Goal: Communication & Community: Answer question/provide support

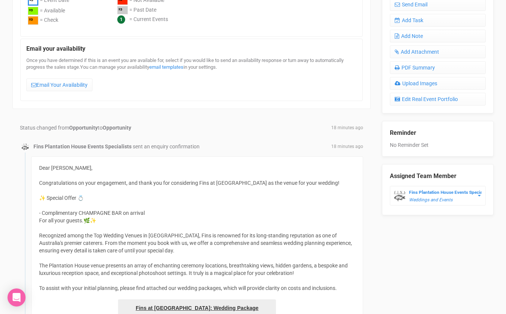
scroll to position [310, 0]
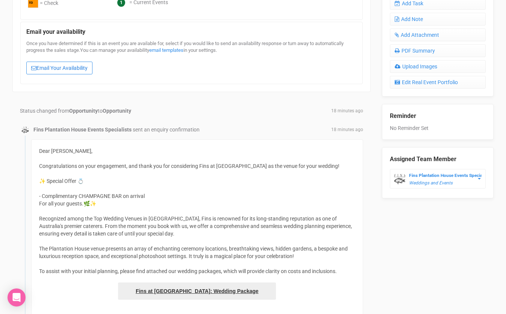
click at [72, 66] on link "Email Your Availability" at bounding box center [59, 68] width 66 height 13
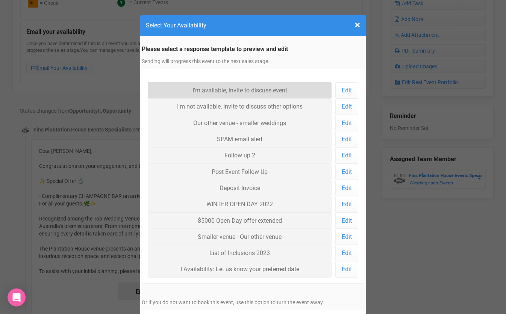
click at [179, 87] on link "I'm available, invite to discuss event" at bounding box center [240, 90] width 184 height 16
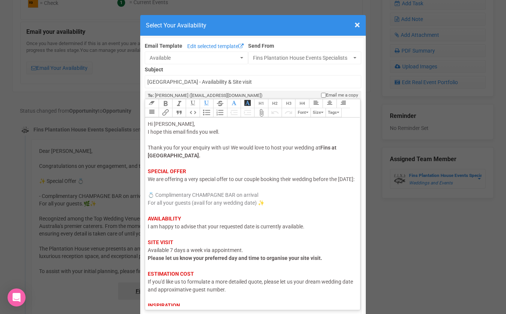
click at [173, 230] on span "I am happy to advise that your requested date is currently available." at bounding box center [226, 227] width 157 height 6
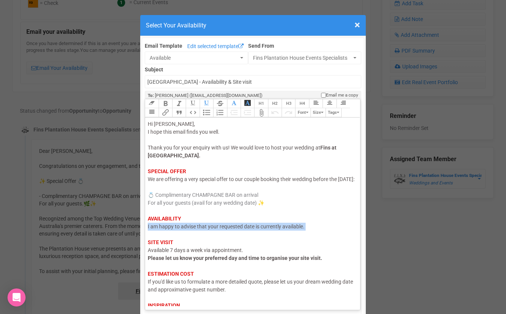
click at [173, 230] on span "I am happy to advise that your requested date is currently available." at bounding box center [226, 227] width 157 height 6
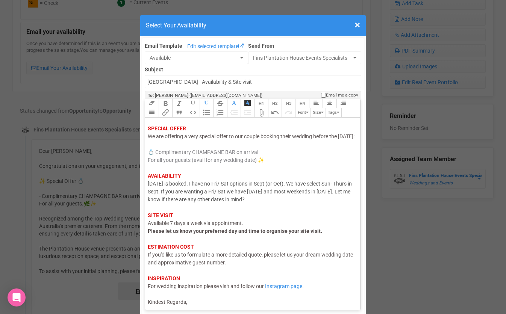
scroll to position [53, 0]
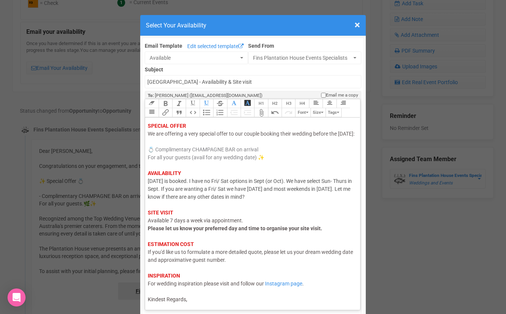
click at [191, 298] on div "Hi Sophie, I hope this email finds you well. Thank you for your enquiry with us…" at bounding box center [251, 189] width 207 height 229
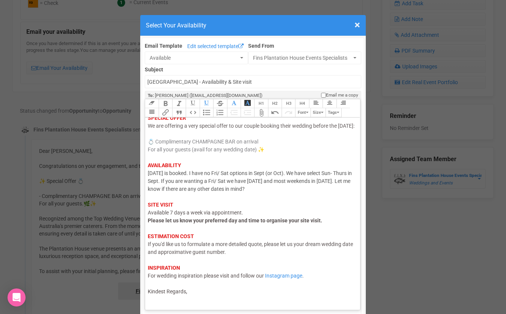
scroll to position [58, 0]
type trix-editor "<div><span style="color: rgb(95, 88, 88);">Hi Sophie,</span><br><span style="co…"
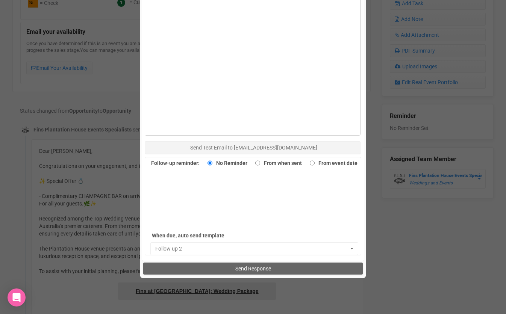
scroll to position [441, 0]
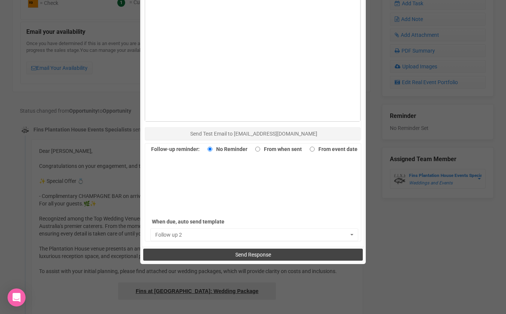
click at [269, 253] on span "Send Response" at bounding box center [253, 255] width 36 height 6
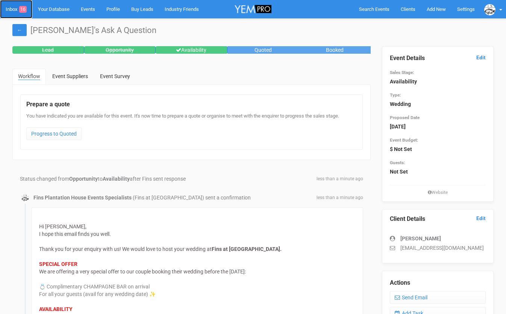
click at [12, 9] on link "Inbox 16" at bounding box center [16, 9] width 32 height 18
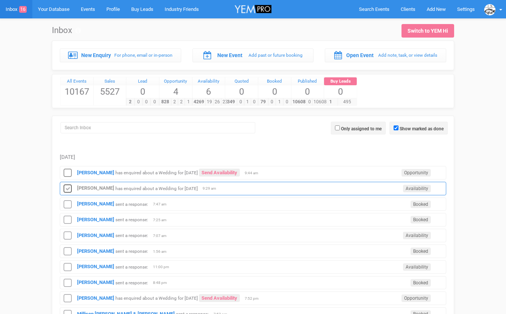
click at [68, 185] on icon at bounding box center [67, 189] width 11 height 10
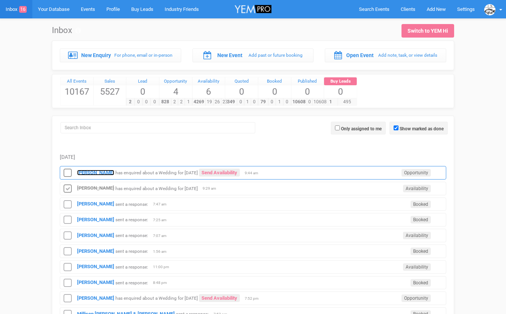
click at [80, 173] on strong "[PERSON_NAME]" at bounding box center [95, 173] width 37 height 6
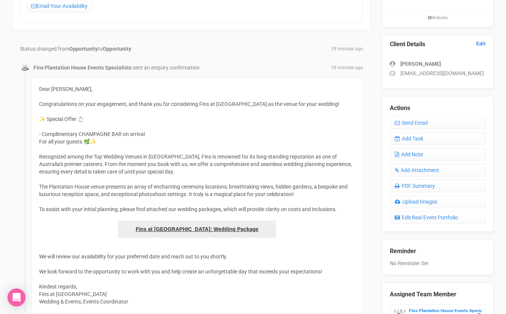
scroll to position [112, 0]
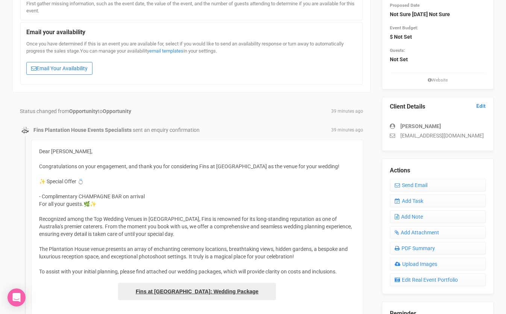
click at [84, 67] on link "Email Your Availability" at bounding box center [59, 68] width 66 height 13
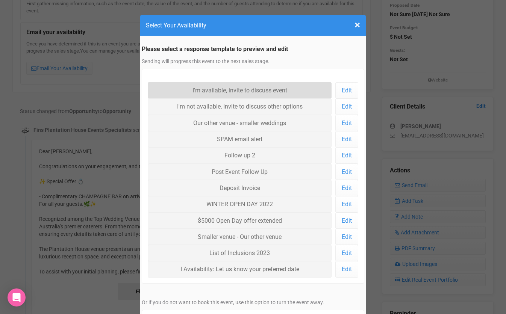
click at [231, 95] on link "I'm available, invite to discuss event" at bounding box center [240, 90] width 184 height 16
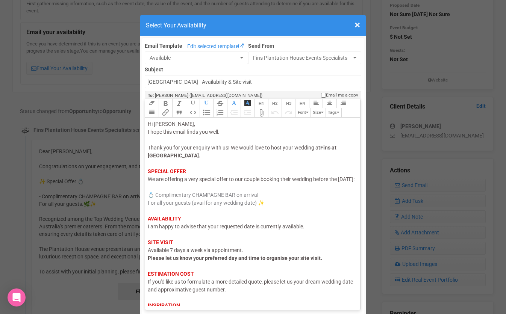
click at [176, 230] on span "I am happy to advise that your requested date is currently available." at bounding box center [226, 227] width 157 height 6
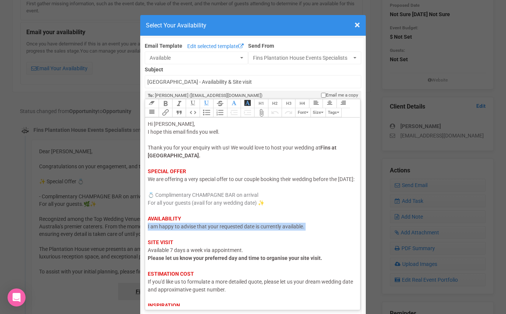
click at [176, 230] on span "I am happy to advise that your requested date is currently available." at bounding box center [226, 227] width 157 height 6
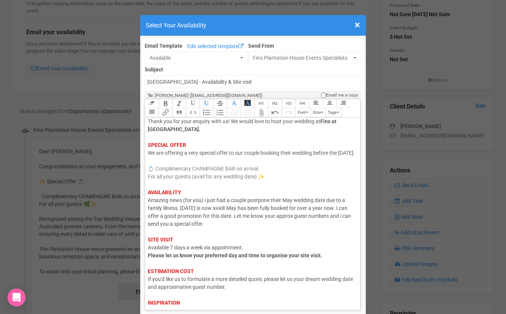
scroll to position [61, 0]
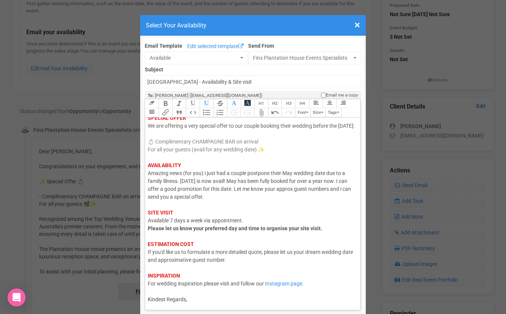
click at [194, 305] on trix-editor "Hi Karen, I hope this email finds you well. Thank you for your enquiry with us!…" at bounding box center [252, 212] width 215 height 189
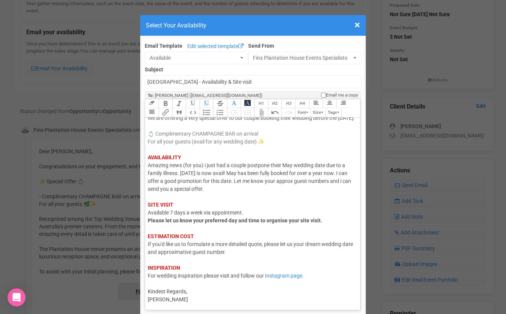
type trix-editor "<div><span style="color: rgb(95, 88, 88);">Hi Karen,</span><br><span style="col…"
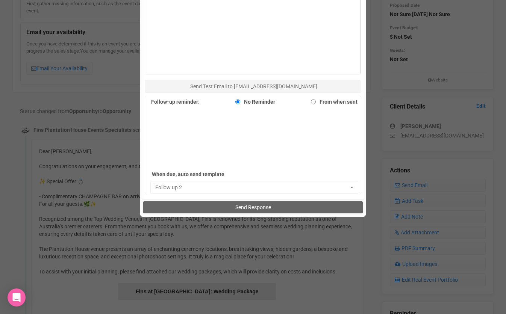
scroll to position [493, 0]
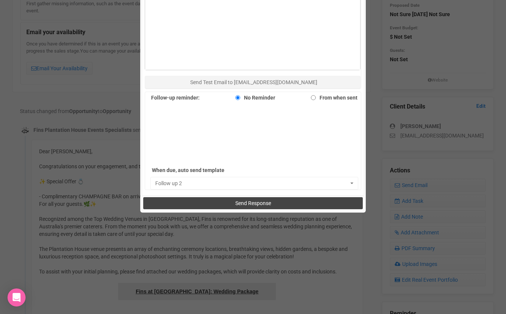
click at [245, 199] on button "Send Response" at bounding box center [252, 203] width 219 height 12
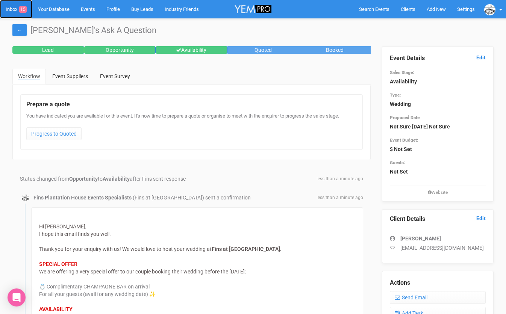
click at [14, 7] on link "Inbox 15" at bounding box center [16, 9] width 32 height 18
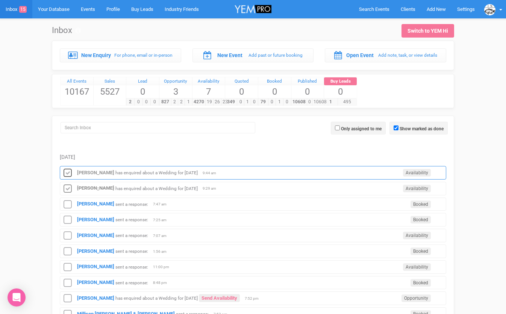
click at [69, 176] on icon at bounding box center [67, 173] width 11 height 10
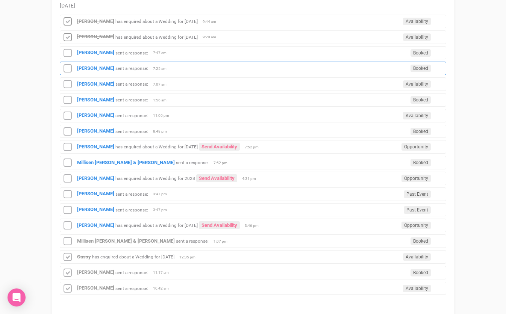
scroll to position [227, 0]
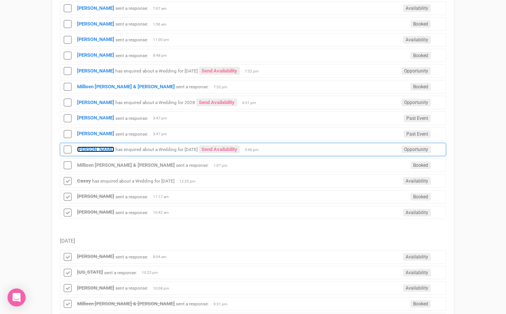
click at [89, 150] on strong "[PERSON_NAME]" at bounding box center [95, 150] width 37 height 6
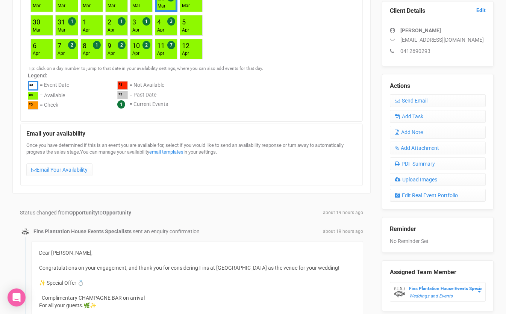
scroll to position [201, 0]
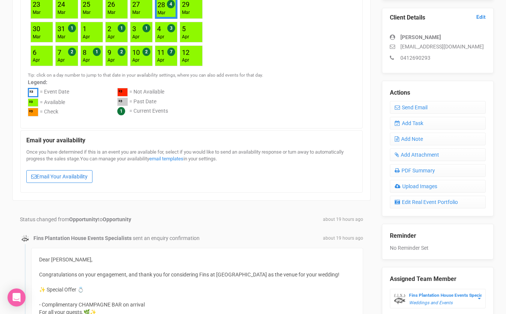
click at [65, 174] on link "Email Your Availability" at bounding box center [59, 176] width 66 height 13
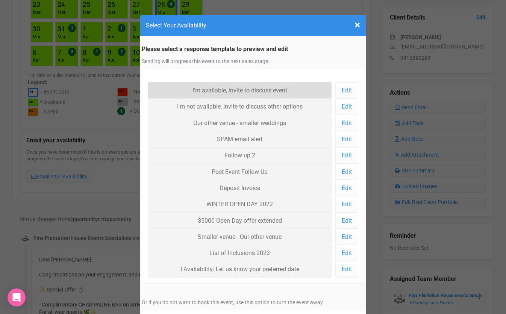
click at [206, 95] on link "I'm available, invite to discuss event" at bounding box center [240, 90] width 184 height 16
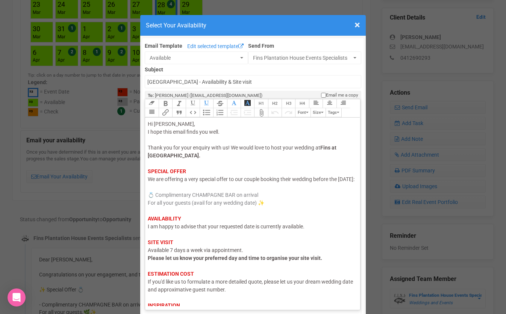
click at [174, 230] on span "I am happy to advise that your requested date is currently available." at bounding box center [226, 227] width 157 height 6
click at [253, 230] on span "I am happy to advise that your requested date is currently available." at bounding box center [226, 227] width 157 height 6
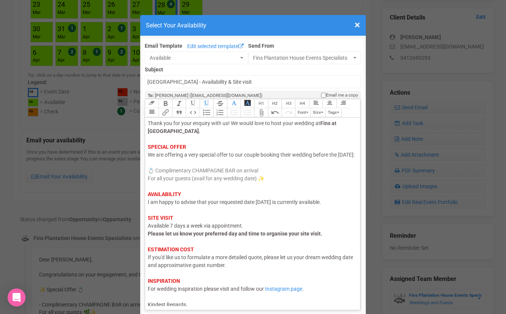
scroll to position [26, 0]
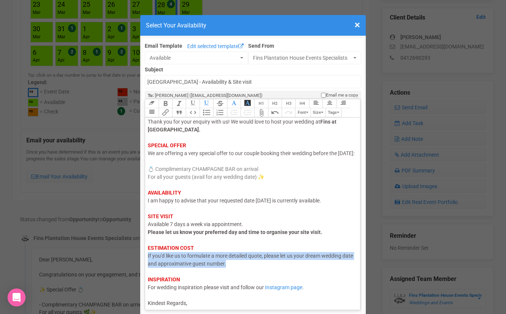
drag, startPoint x: 244, startPoint y: 273, endPoint x: 145, endPoint y: 265, distance: 99.5
click at [145, 265] on trix-editor "Hi Caitlin, I hope this email finds you well. Thank you for your enquiry with u…" at bounding box center [252, 212] width 215 height 189
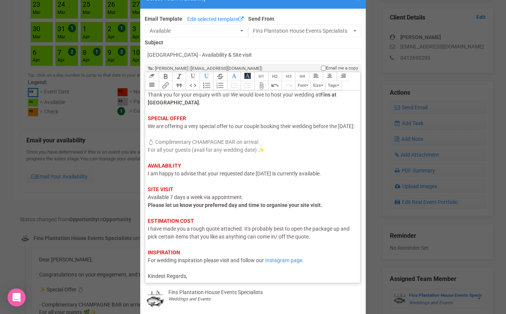
scroll to position [38, 0]
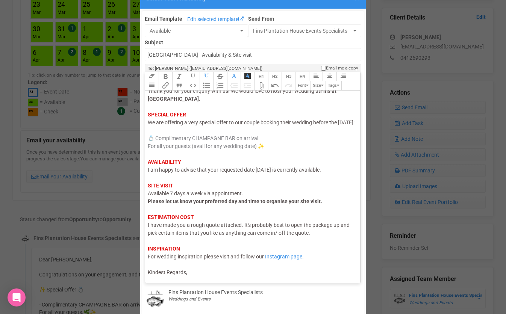
click at [197, 273] on div "Hi Caitlin, I hope this email finds you well. Thank you for your enquiry with u…" at bounding box center [251, 170] width 207 height 213
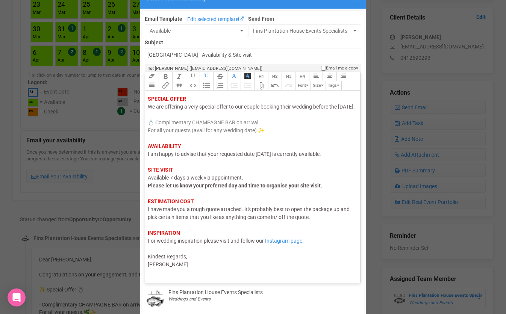
scroll to position [50, 0]
type trix-editor "<div><span style="color: rgb(95, 88, 88);">Hi Caitlin,</span><br><span style="c…"
click at [275, 87] on trix-toolbar "Link Unlink Bold Italic Strikethrough H1 H2 H3 H4 Link Quote Code Bullets Numbe…" at bounding box center [252, 81] width 215 height 18
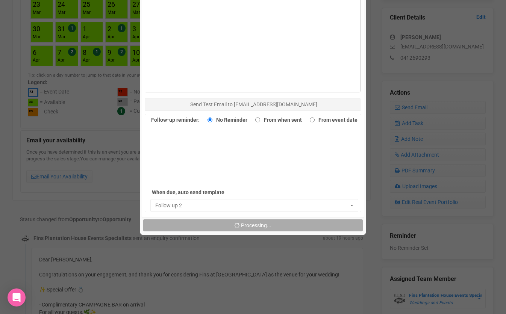
scroll to position [498, 0]
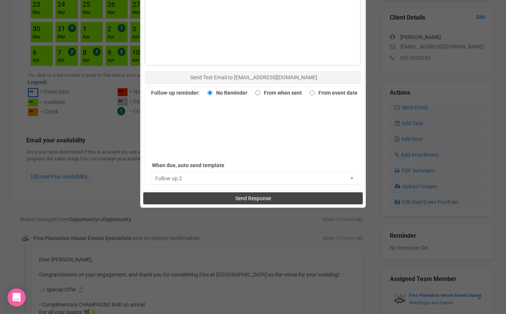
click at [215, 197] on button "Send Response" at bounding box center [252, 198] width 219 height 12
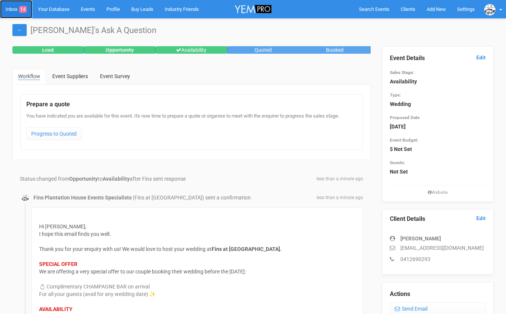
click at [14, 8] on link "Inbox 14" at bounding box center [16, 9] width 32 height 18
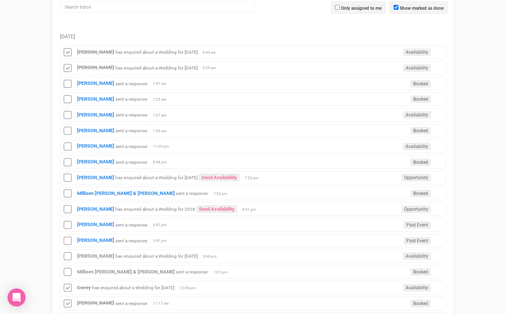
scroll to position [213, 0]
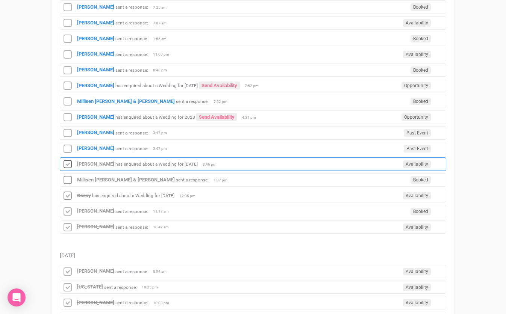
click at [67, 164] on icon at bounding box center [67, 165] width 11 height 10
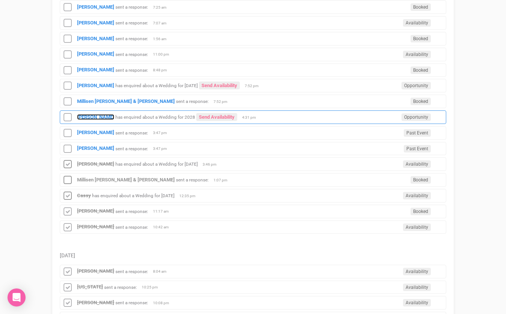
click at [89, 119] on strong "[PERSON_NAME]" at bounding box center [95, 117] width 37 height 6
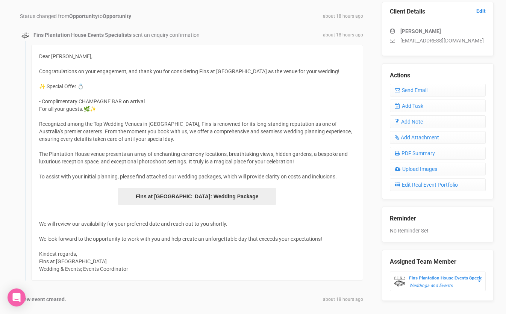
scroll to position [65, 0]
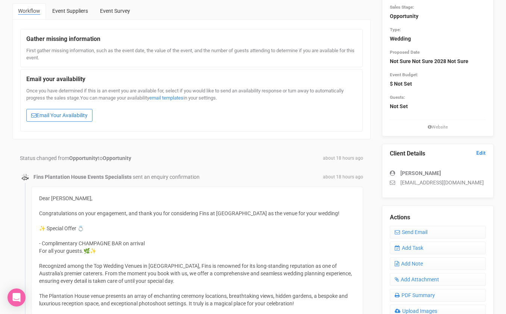
click at [52, 113] on link "Email Your Availability" at bounding box center [59, 115] width 66 height 13
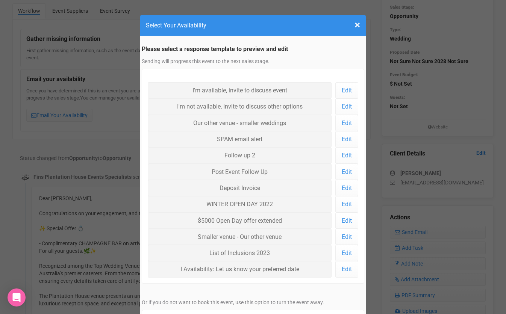
click at [51, 104] on div "× Close Select Your Availability Please select a response template to preview a…" at bounding box center [253, 157] width 506 height 314
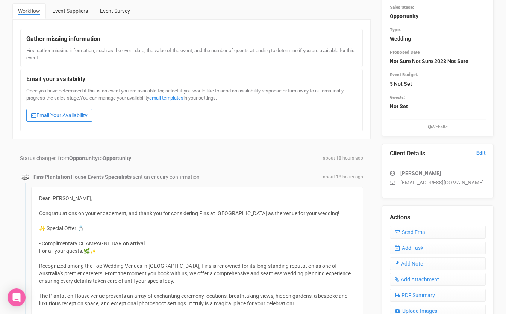
click at [51, 112] on link "Email Your Availability" at bounding box center [59, 115] width 66 height 13
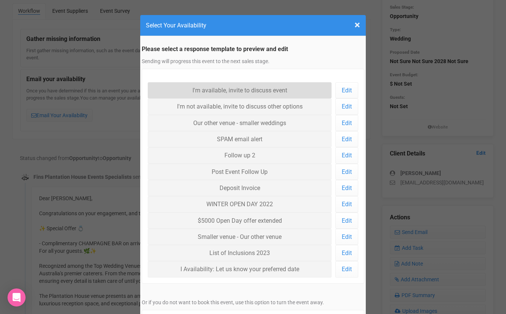
click at [202, 89] on link "I'm available, invite to discuss event" at bounding box center [240, 90] width 184 height 16
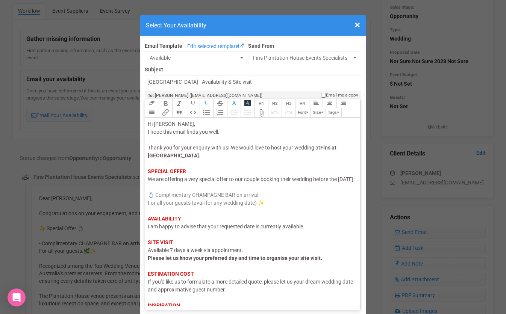
click at [206, 230] on span "I am happy to advise that your requested date is currently available." at bounding box center [226, 227] width 157 height 6
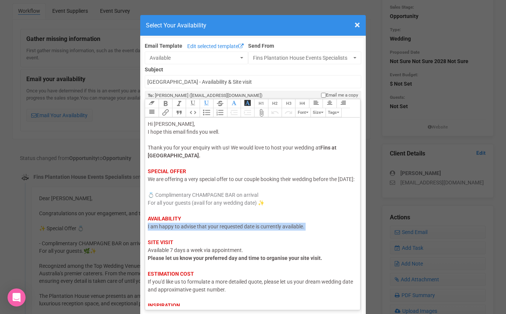
click at [206, 230] on span "I am happy to advise that your requested date is currently available." at bounding box center [226, 227] width 157 height 6
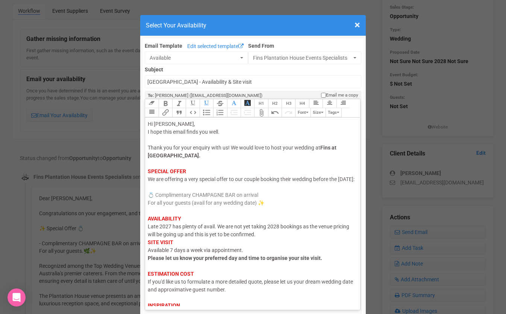
click at [264, 245] on div "Hi Madeleine, I hope this email finds you well. Thank you for your enquiry with…" at bounding box center [251, 226] width 207 height 213
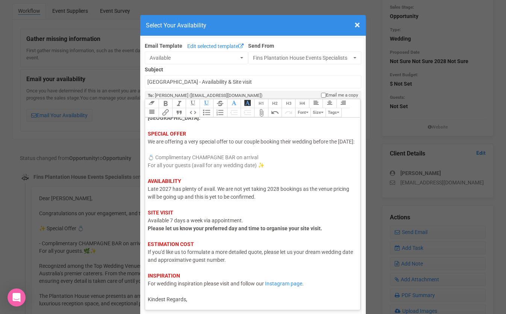
scroll to position [45, 0]
click at [221, 304] on trix-editor "Hi Madeleine, I hope this email finds you well. Thank you for your enquiry with…" at bounding box center [252, 212] width 215 height 189
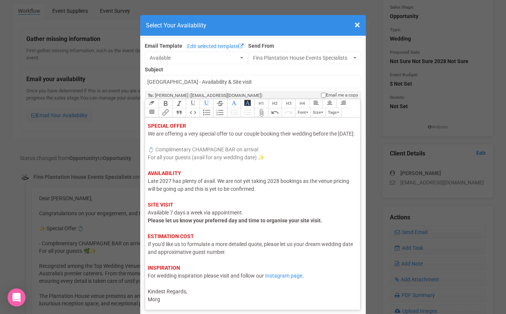
type trix-editor "<div><span style="color: rgb(95, 88, 88);">Hi Madeleine,</span><br><span style=…"
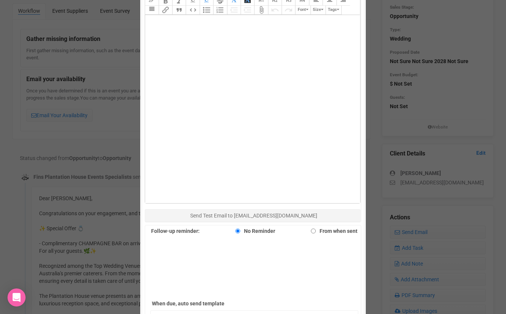
scroll to position [397, 0]
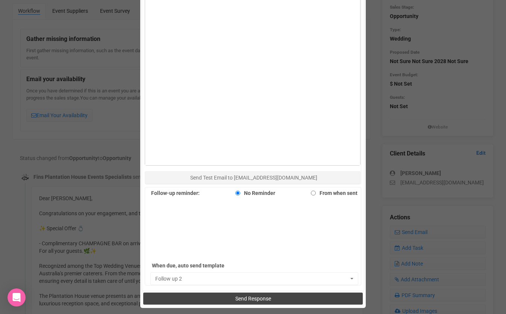
click at [223, 296] on button "Send Response" at bounding box center [252, 299] width 219 height 12
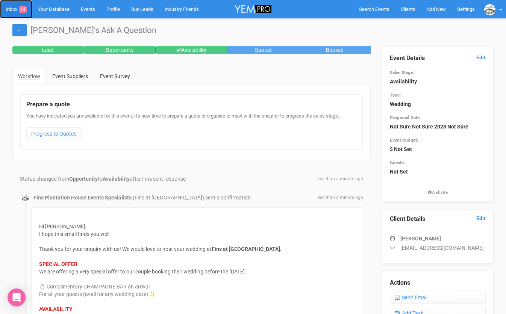
click at [12, 9] on link "Inbox 14" at bounding box center [16, 9] width 32 height 18
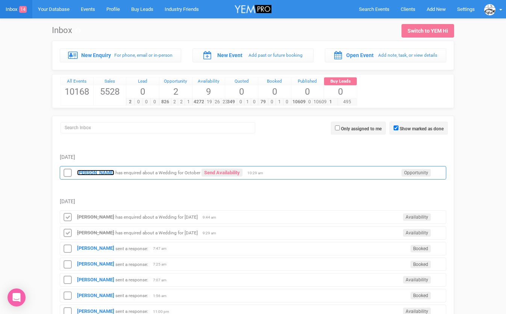
click at [83, 174] on strong "[PERSON_NAME]" at bounding box center [95, 173] width 37 height 6
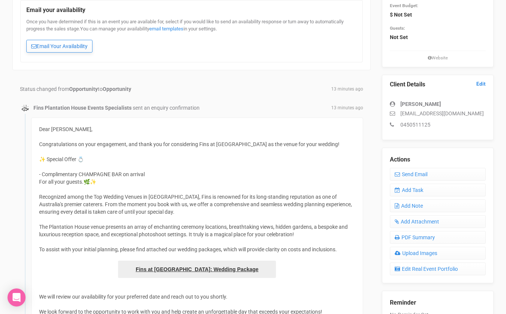
scroll to position [29, 0]
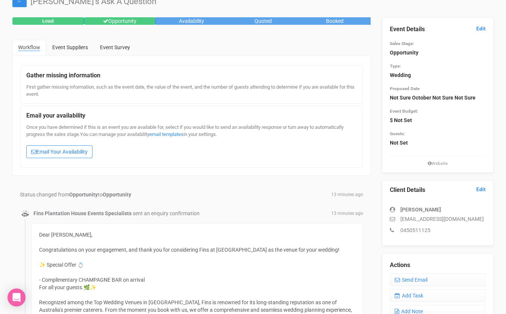
click at [74, 152] on link "Email Your Availability" at bounding box center [59, 151] width 66 height 13
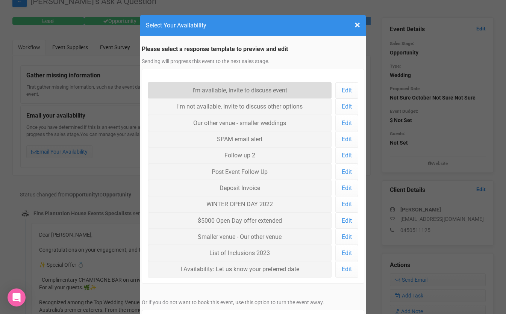
click at [185, 93] on link "I'm available, invite to discuss event" at bounding box center [240, 90] width 184 height 16
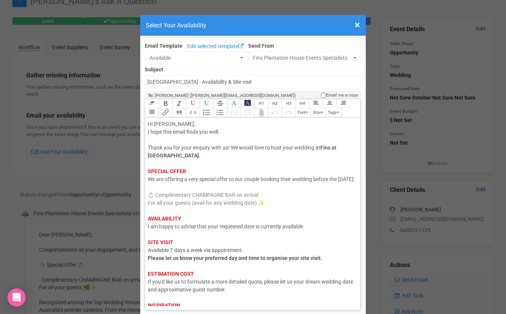
click at [200, 230] on span "I am happy to advise that your requested date is currently available." at bounding box center [226, 227] width 157 height 6
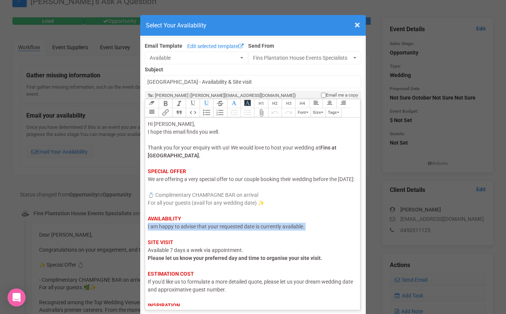
click at [200, 230] on span "I am happy to advise that your requested date is currently available." at bounding box center [226, 227] width 157 height 6
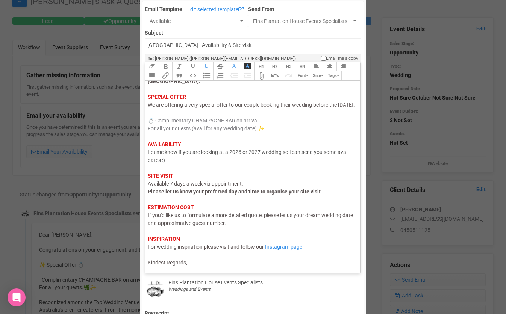
scroll to position [57, 0]
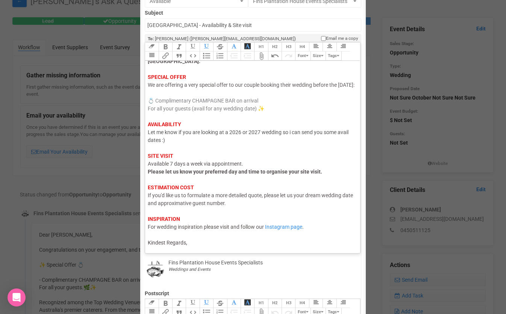
click at [206, 243] on div "Hi [PERSON_NAME], I hope this email finds you well. Thank you for your enquiry …" at bounding box center [251, 136] width 207 height 221
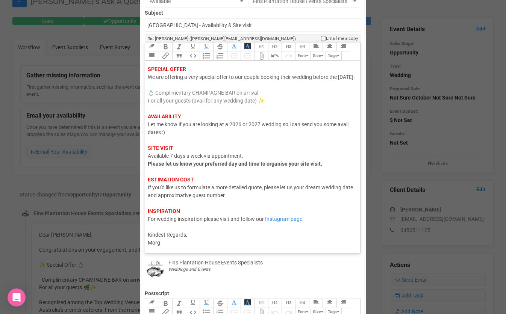
type trix-editor "<div><span style="color: rgb(95, 88, 88);">Hi [PERSON_NAME],</span><br><span st…"
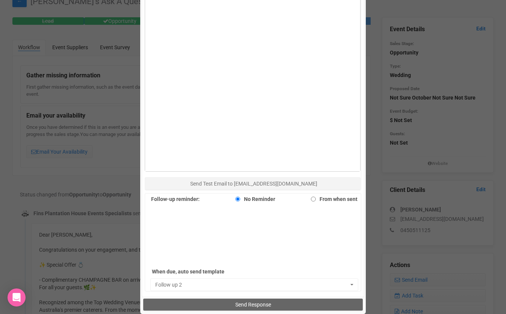
scroll to position [447, 0]
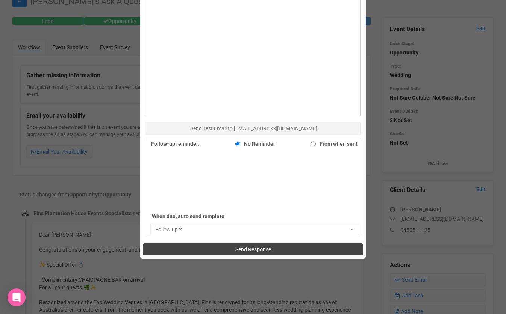
click at [206, 247] on button "Send Response" at bounding box center [252, 250] width 219 height 12
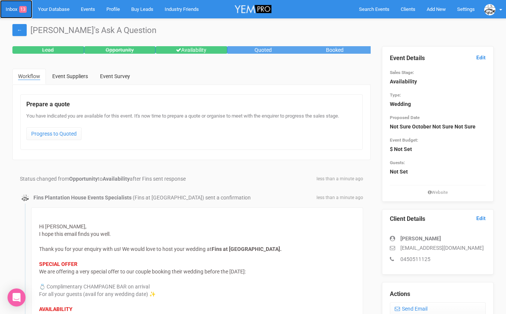
click at [14, 9] on link "Inbox 13" at bounding box center [16, 9] width 32 height 18
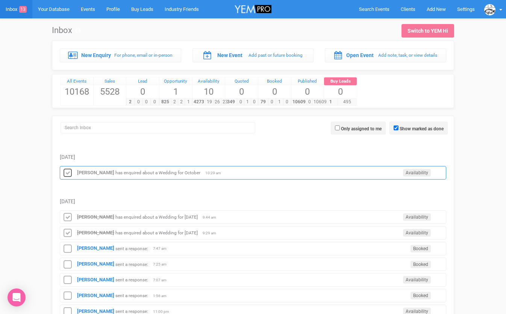
click at [68, 171] on icon at bounding box center [67, 173] width 11 height 10
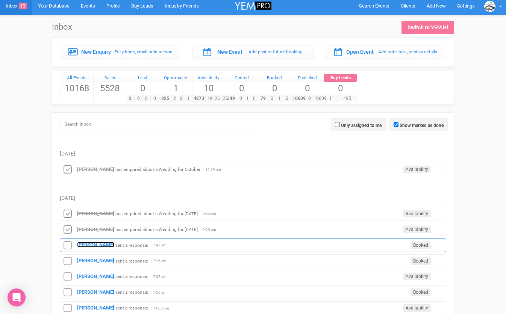
click at [83, 247] on strong "[PERSON_NAME]" at bounding box center [95, 245] width 37 height 6
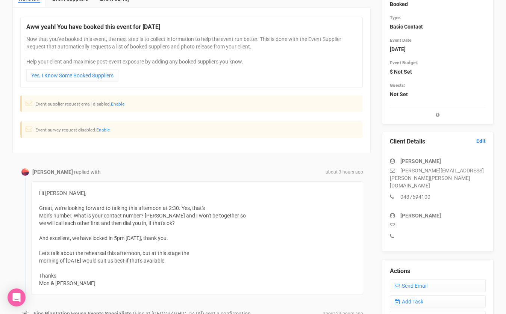
scroll to position [83, 0]
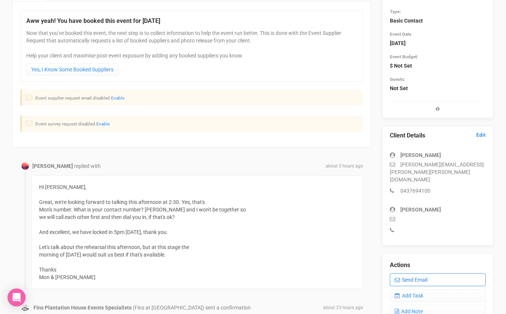
click at [400, 274] on link "Send Email" at bounding box center [438, 280] width 96 height 13
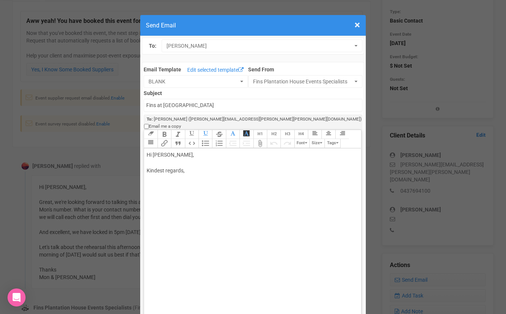
click at [184, 152] on div "Hi [PERSON_NAME], Kindest regards," at bounding box center [251, 170] width 209 height 39
click at [188, 199] on div "Hi [PERSON_NAME], Perfect! 0422 303 715 :) Speak at 2.30pm x Kindest regards," at bounding box center [251, 186] width 209 height 71
type trix-editor "<div>Hi [PERSON_NAME],<br><br>Perfect! 0422 303 715 :)<br><br>Speak at 2.30pm x…"
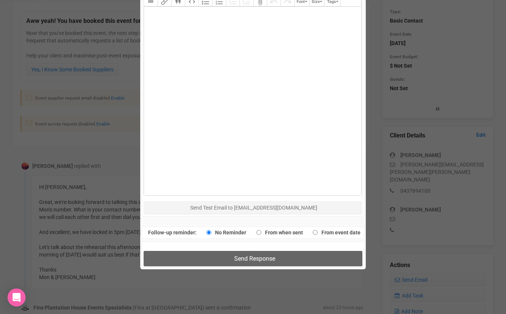
scroll to position [400, 0]
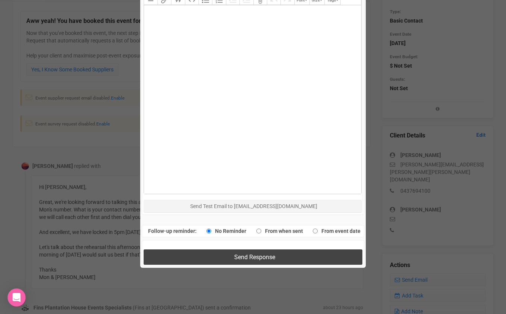
click at [212, 250] on button "Send Response" at bounding box center [253, 257] width 218 height 15
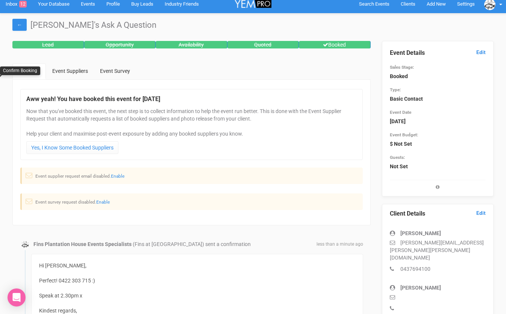
scroll to position [0, 0]
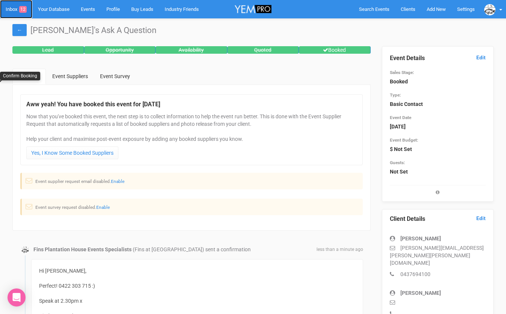
click at [7, 8] on link "Inbox 12" at bounding box center [16, 9] width 32 height 18
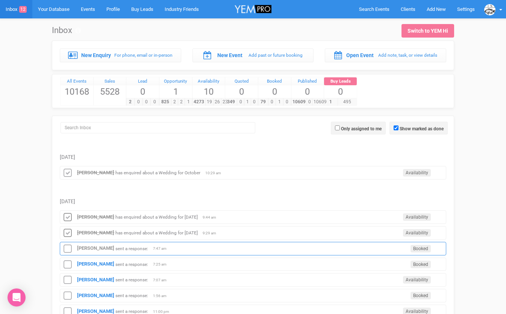
click at [70, 247] on icon at bounding box center [67, 249] width 11 height 10
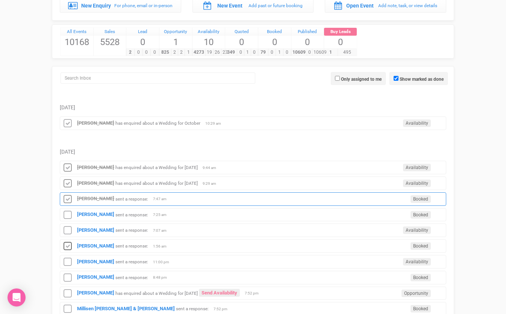
scroll to position [50, 0]
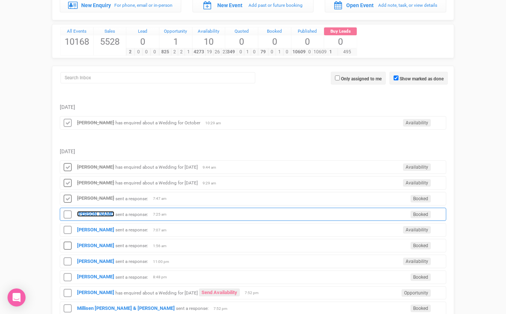
click at [89, 215] on strong "[PERSON_NAME]" at bounding box center [95, 214] width 37 height 6
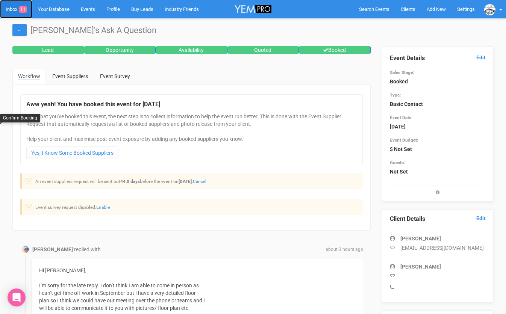
click at [15, 6] on link "Inbox 11" at bounding box center [16, 9] width 32 height 18
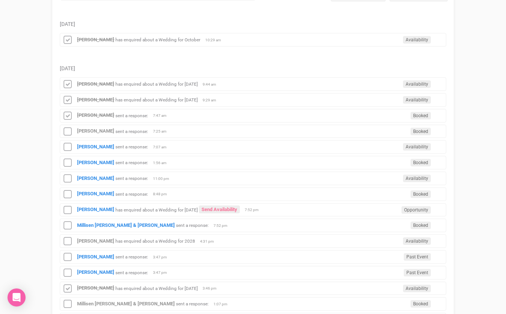
scroll to position [134, 0]
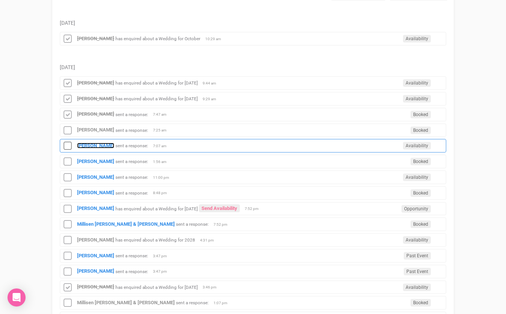
click at [83, 147] on strong "[PERSON_NAME]" at bounding box center [95, 146] width 37 height 6
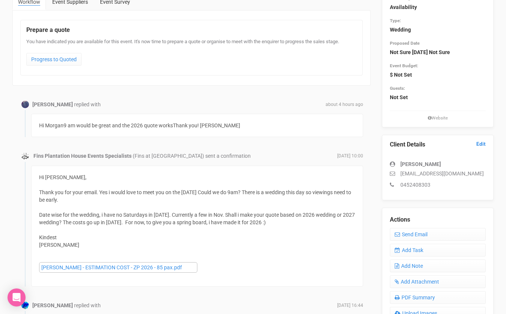
scroll to position [74, 0]
drag, startPoint x: 238, startPoint y: 127, endPoint x: 219, endPoint y: 127, distance: 18.8
click at [219, 127] on div "Hi Morgan9 am would be great and the 2026 quote worksThank you! Ashlee Aupa’au" at bounding box center [197, 126] width 332 height 23
copy div "Aupa’au"
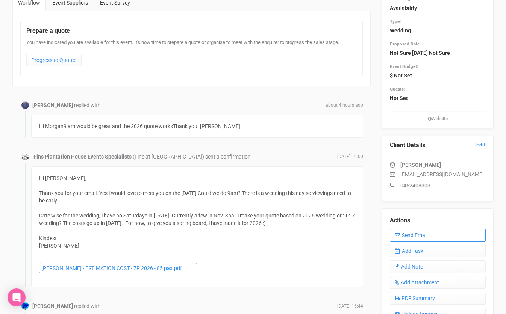
click at [405, 236] on link "Send Email" at bounding box center [438, 235] width 96 height 13
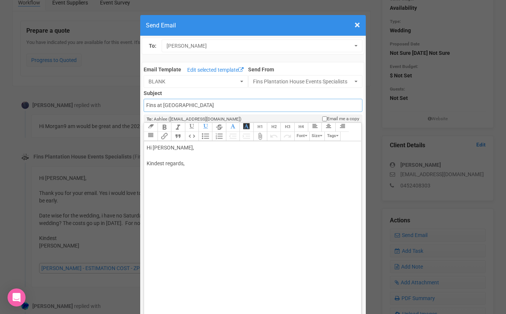
click at [204, 104] on input "Fins at [GEOGRAPHIC_DATA]" at bounding box center [253, 105] width 218 height 13
click at [198, 76] on button "BLANK" at bounding box center [196, 81] width 104 height 13
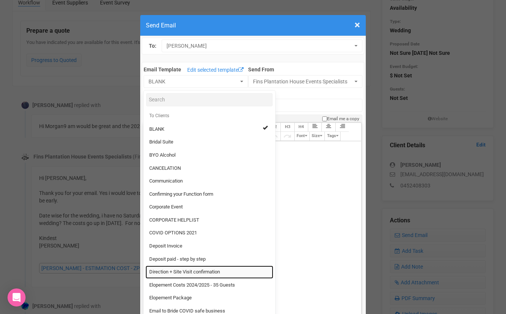
click at [185, 271] on span "Direction + Site Visit confirmation" at bounding box center [184, 272] width 71 height 7
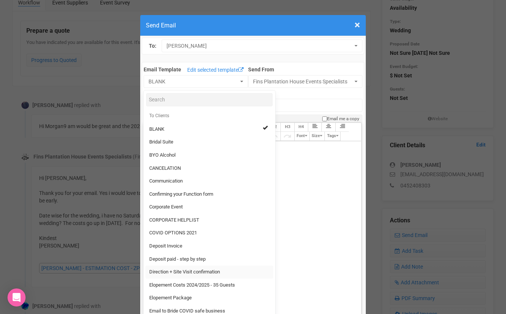
select select "89868"
type input "Fins Plantation House - Site Visit confirmation & Direction"
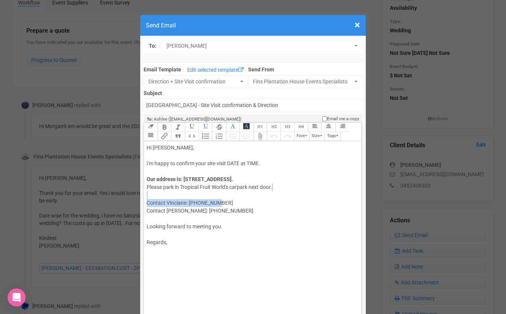
drag, startPoint x: 221, startPoint y: 203, endPoint x: 208, endPoint y: 193, distance: 15.9
click at [208, 193] on div "Our address is: 13 Duranbah Road, Duranbah New South Wales. Please park in Trop…" at bounding box center [251, 195] width 209 height 39
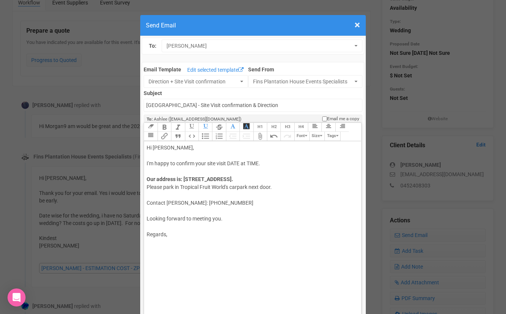
drag, startPoint x: 262, startPoint y: 162, endPoint x: 229, endPoint y: 162, distance: 32.7
click at [229, 162] on div "Hi Ashlee, I'm happy to confirm your site visit DATE at TIME." at bounding box center [251, 156] width 209 height 24
click at [177, 257] on trix-editor "Hi Ashlee, I'm happy to confirm your site visit Sat 27.9.25 at 9am. Our address…" at bounding box center [252, 235] width 217 height 189
type trix-editor "<div>Hi Ashlee,&nbsp;<br><br>I'm happy to confirm your site visit Sat 27.9.25 a…"
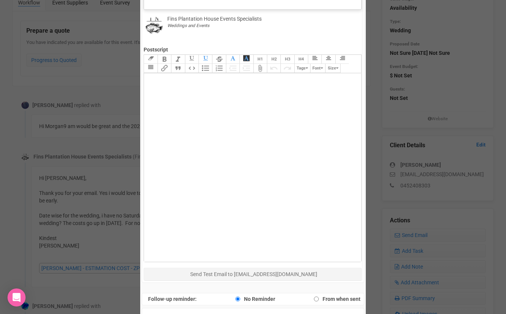
scroll to position [354, 0]
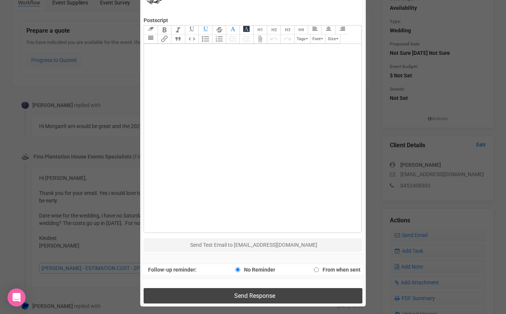
click at [197, 297] on button "Send Response" at bounding box center [253, 295] width 218 height 15
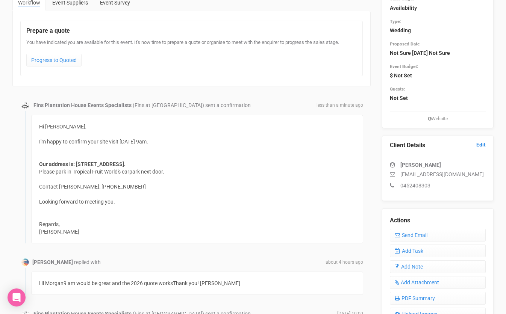
scroll to position [0, 0]
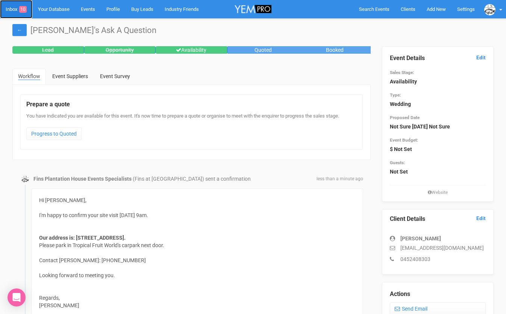
click at [16, 10] on link "Inbox 10" at bounding box center [16, 9] width 32 height 18
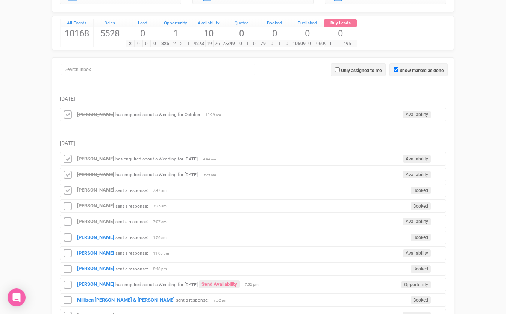
scroll to position [73, 0]
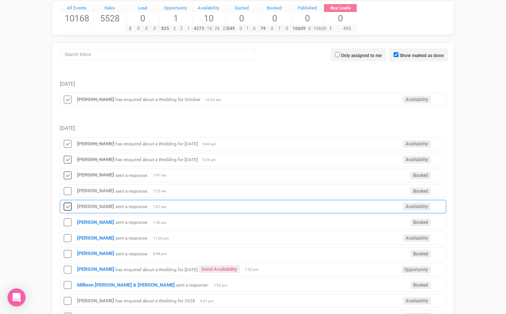
click at [70, 205] on icon at bounding box center [67, 207] width 11 height 10
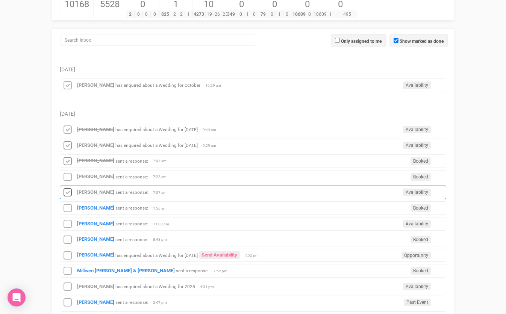
scroll to position [89, 0]
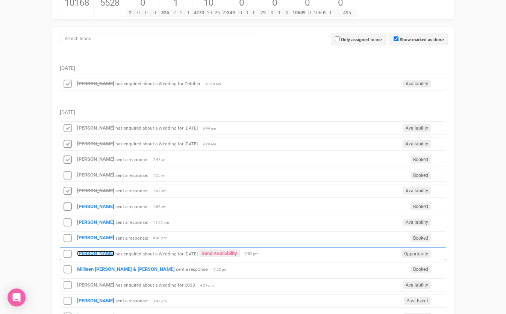
click at [97, 253] on strong "[PERSON_NAME]" at bounding box center [95, 254] width 37 height 6
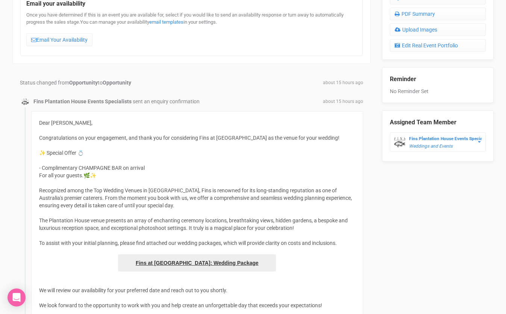
scroll to position [348, 0]
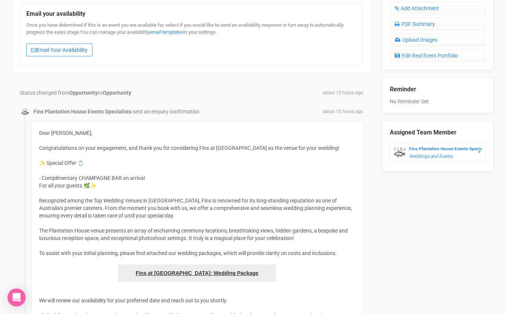
click at [80, 52] on link "Email Your Availability" at bounding box center [59, 50] width 66 height 13
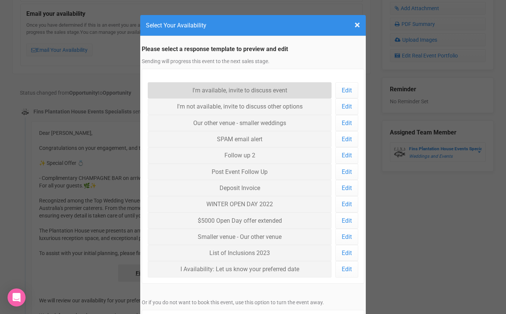
click at [210, 94] on link "I'm available, invite to discuss event" at bounding box center [240, 90] width 184 height 16
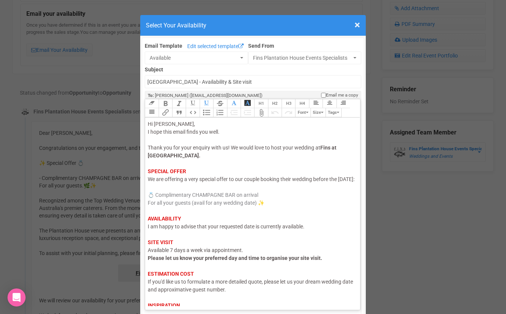
click at [254, 230] on span "I am happy to advise that your requested date is currently available." at bounding box center [226, 227] width 157 height 6
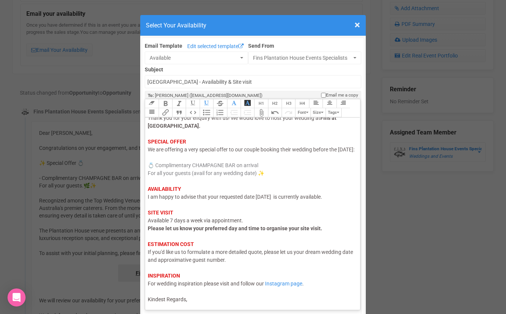
click at [219, 306] on div "Link Unlink Bold Italic Strikethrough H1 H2 H3 H4 Link Quote Code Bullets Numbe…" at bounding box center [253, 205] width 216 height 212
click at [210, 304] on trix-editor "Hi Elizabeth, I hope this email finds you well. Thank you for your enquiry with…" at bounding box center [252, 212] width 215 height 189
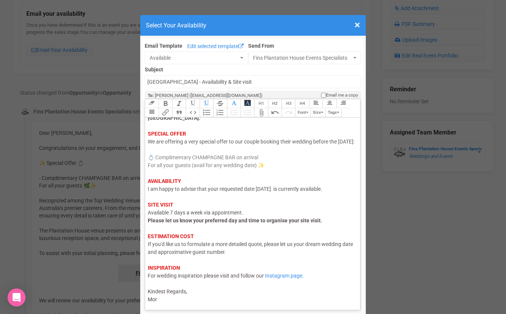
type trix-editor "<div><span style="color: rgb(95, 88, 88);">Hi Elizabeth,</span><br><span style=…"
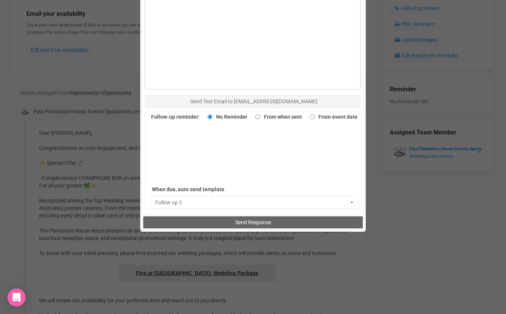
scroll to position [491, 0]
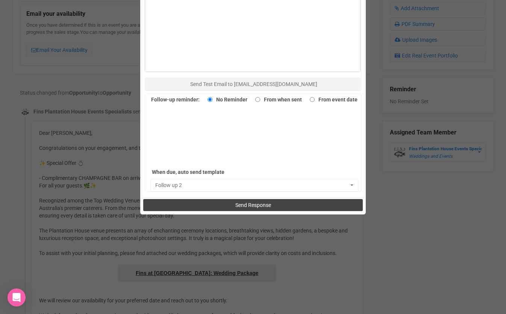
click at [227, 206] on button "Send Response" at bounding box center [252, 205] width 219 height 12
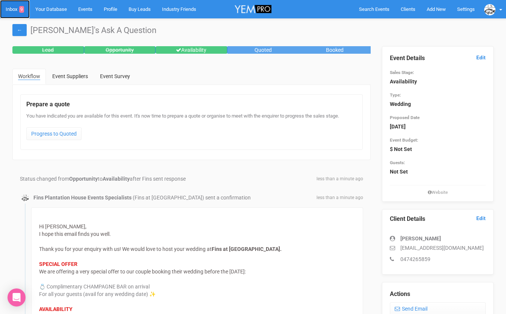
click at [14, 11] on link "Inbox 9" at bounding box center [15, 9] width 30 height 18
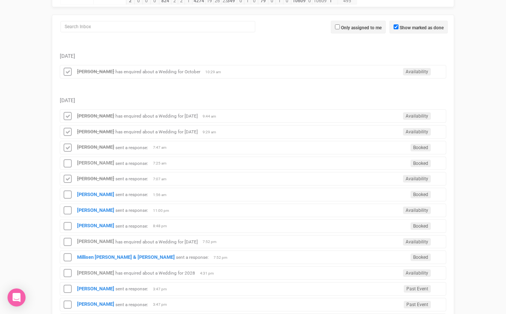
scroll to position [164, 0]
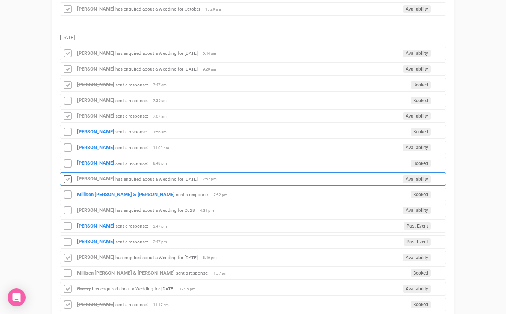
click at [69, 179] on icon at bounding box center [67, 180] width 11 height 10
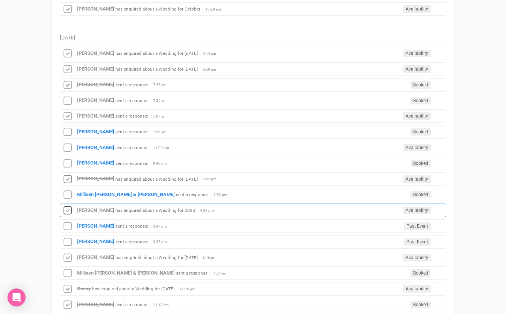
click at [68, 210] on icon at bounding box center [67, 211] width 11 height 10
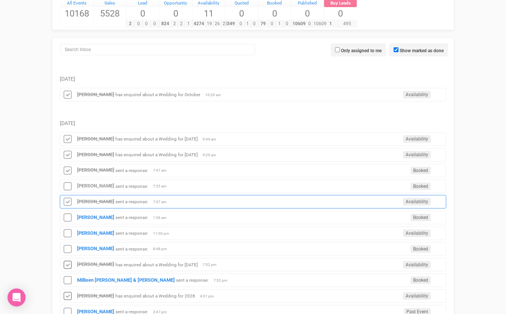
scroll to position [78, 0]
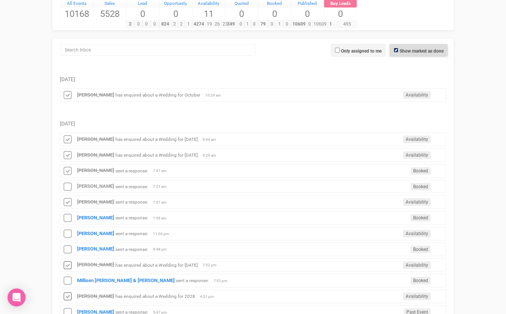
click at [395, 50] on input "Show marked as done" at bounding box center [396, 50] width 5 height 5
checkbox input "false"
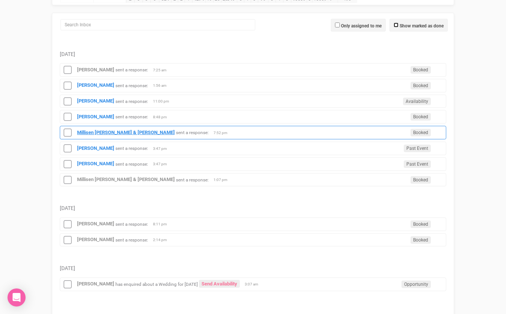
scroll to position [103, 0]
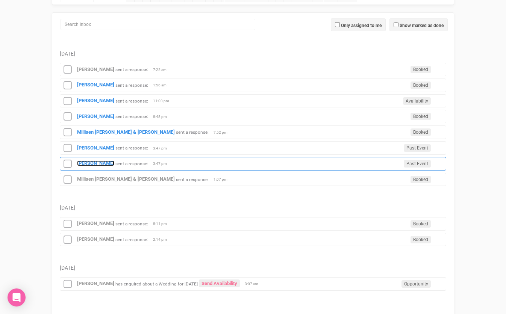
click at [98, 164] on strong "[PERSON_NAME]" at bounding box center [95, 164] width 37 height 6
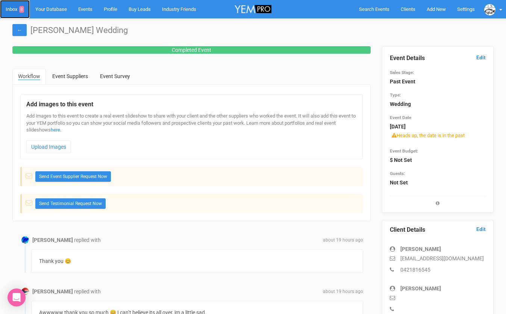
click at [9, 9] on link "Inbox 8" at bounding box center [15, 9] width 30 height 18
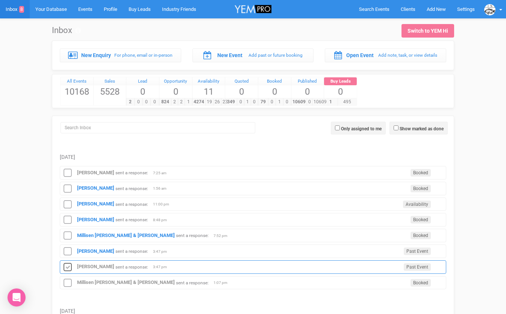
click at [71, 266] on icon at bounding box center [67, 268] width 11 height 10
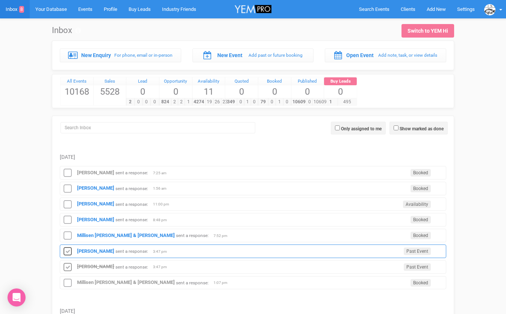
click at [68, 253] on icon at bounding box center [67, 252] width 11 height 10
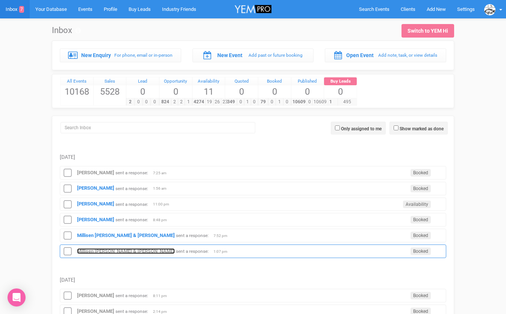
click at [92, 249] on strong "Millisen [PERSON_NAME] & [PERSON_NAME]" at bounding box center [126, 251] width 98 height 6
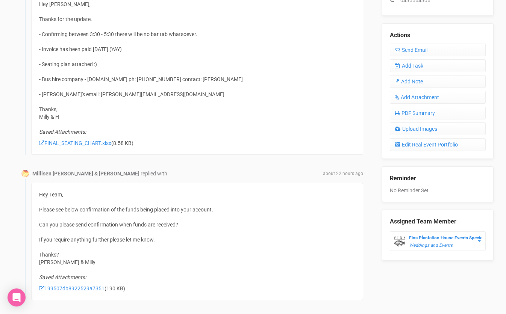
scroll to position [263, 0]
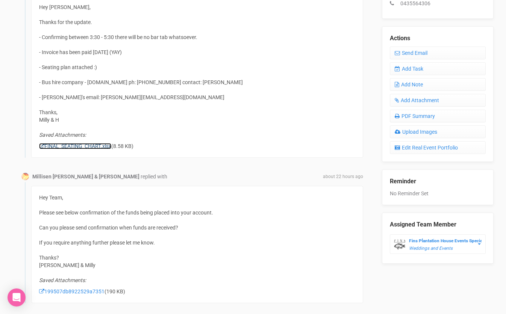
click at [83, 147] on link "FINAL_SEATING_CHART.xlsx" at bounding box center [75, 146] width 72 height 6
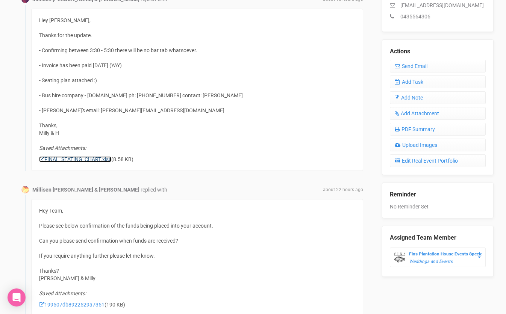
scroll to position [249, 0]
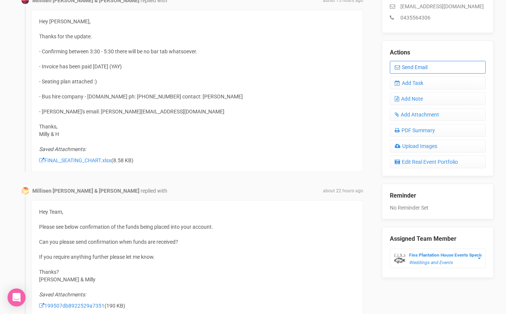
click at [403, 61] on link "Send Email" at bounding box center [438, 67] width 96 height 13
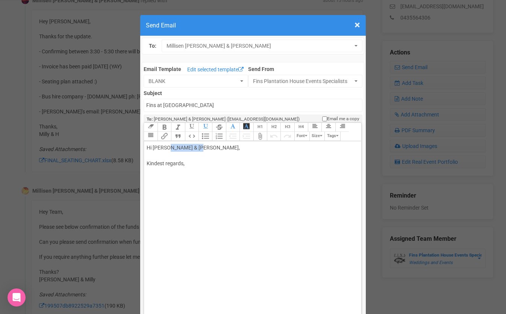
drag, startPoint x: 195, startPoint y: 147, endPoint x: 165, endPoint y: 148, distance: 30.5
click at [165, 148] on div "Hi Millisen Nyssen & Harrison Fraser, Kindest regards," at bounding box center [251, 163] width 209 height 39
drag, startPoint x: 227, startPoint y: 151, endPoint x: 197, endPoint y: 150, distance: 30.8
click at [197, 150] on div "Hi Milli and Harrison Fraser, Kindest regards," at bounding box center [251, 163] width 209 height 39
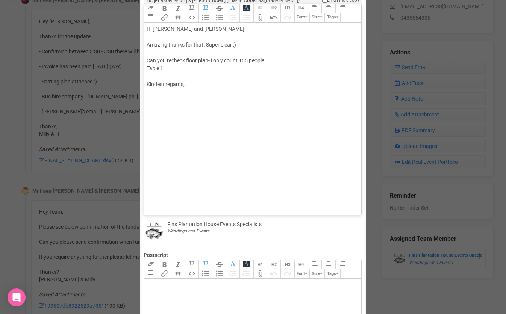
scroll to position [156, 0]
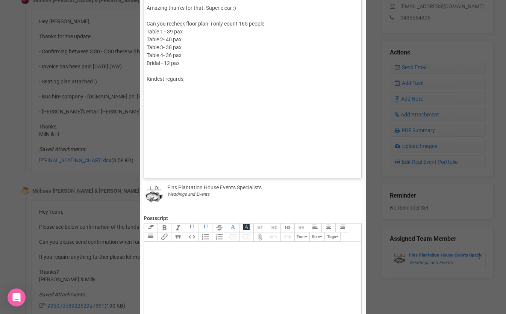
click at [183, 70] on div "Hi Milli and Harrison Amazing thanks for that. Super clear :) Can you recheck f…" at bounding box center [251, 43] width 209 height 111
click at [185, 87] on div "Hi Milli and Harrison Amazing thanks for that. Super clear :) Can you recheck f…" at bounding box center [251, 43] width 209 height 111
click at [165, 71] on div "Hi Milli and Harrison Amazing thanks for that. Super clear :) Can you recheck f…" at bounding box center [251, 43] width 209 height 111
click at [216, 72] on div "Hi Milli and Harrison Amazing thanks for that. Super clear :) Can you recheck f…" at bounding box center [251, 43] width 209 height 111
click at [225, 68] on div "Hi Milli and Harrison Amazing thanks for that. Super clear :) Can you recheck f…" at bounding box center [251, 43] width 209 height 111
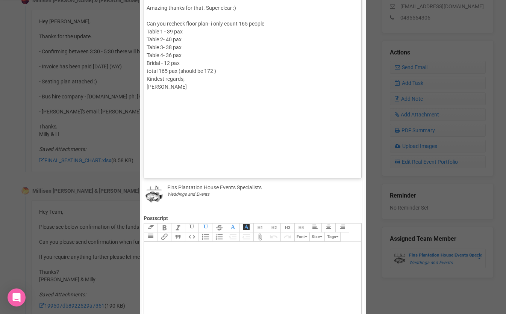
type trix-editor "<div>Hi Milli and Harrison&nbsp;<br><br>Amazing thanks for that. Super clear :)…"
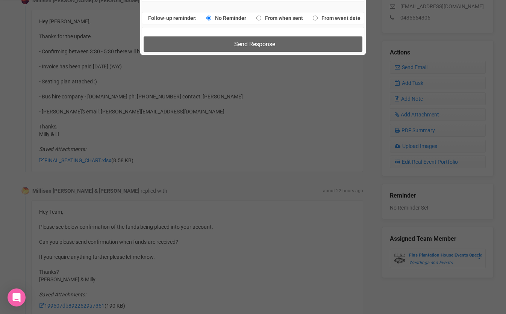
scroll to position [607, 0]
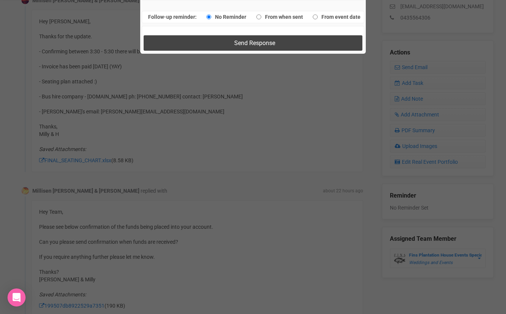
click at [228, 42] on button "Send Response" at bounding box center [253, 42] width 218 height 15
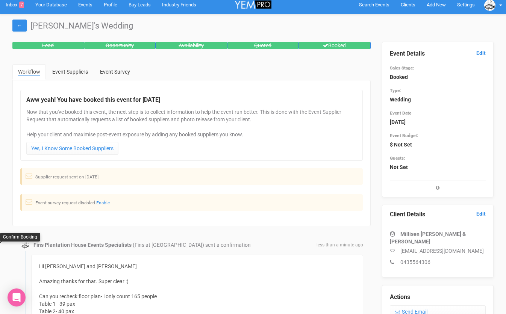
scroll to position [0, 0]
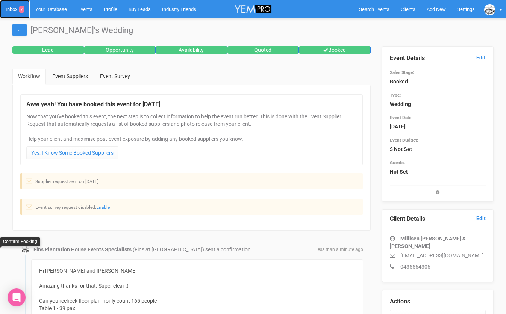
click at [13, 9] on link "Inbox 7" at bounding box center [15, 9] width 30 height 18
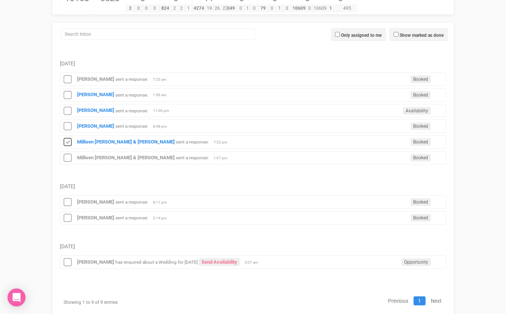
scroll to position [109, 0]
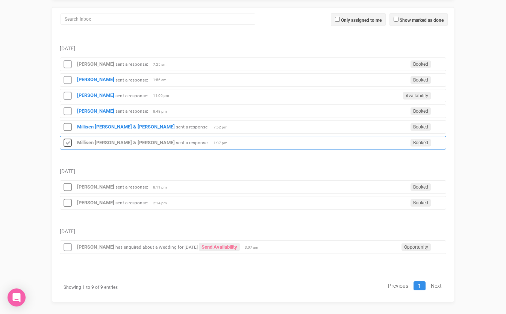
click at [66, 144] on icon at bounding box center [67, 143] width 11 height 10
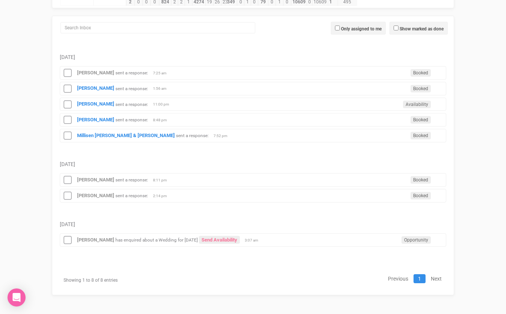
scroll to position [100, 0]
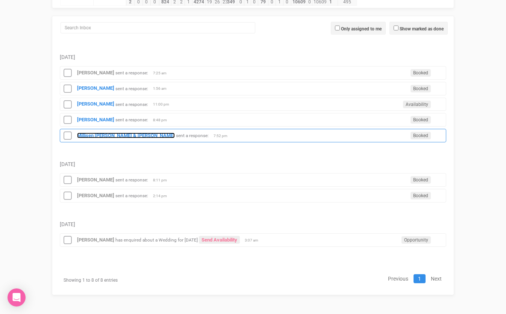
click at [85, 137] on strong "Millisen [PERSON_NAME] & [PERSON_NAME]" at bounding box center [126, 136] width 98 height 6
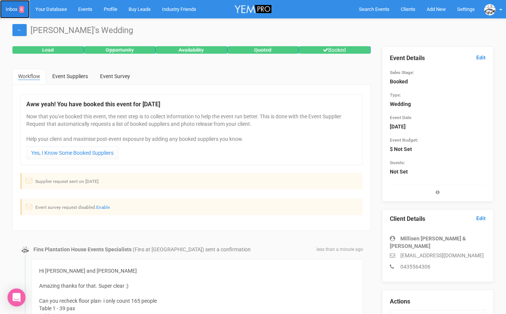
click at [15, 7] on link "Inbox 6" at bounding box center [15, 9] width 30 height 18
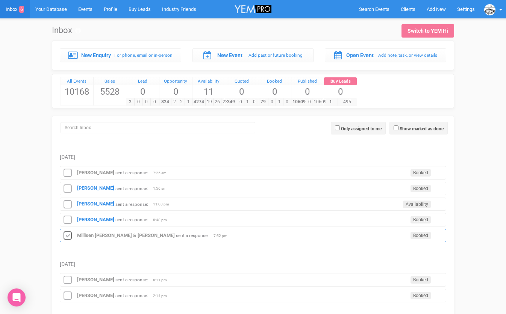
click at [68, 236] on icon at bounding box center [67, 236] width 11 height 10
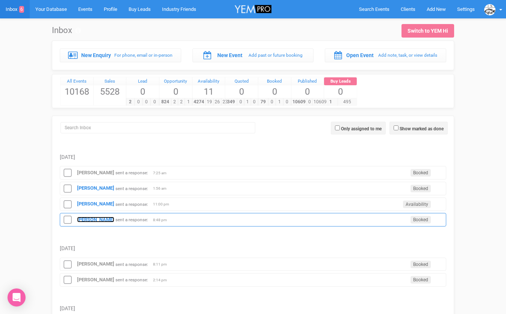
click at [86, 222] on strong "[PERSON_NAME]" at bounding box center [95, 220] width 37 height 6
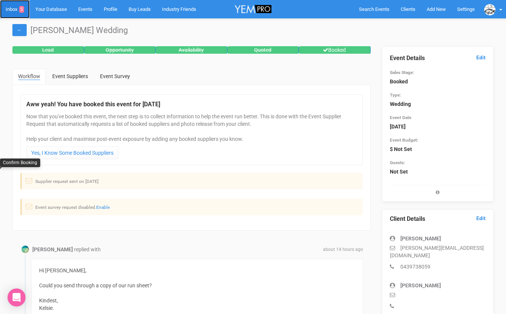
click at [14, 11] on link "Inbox 5" at bounding box center [15, 9] width 30 height 18
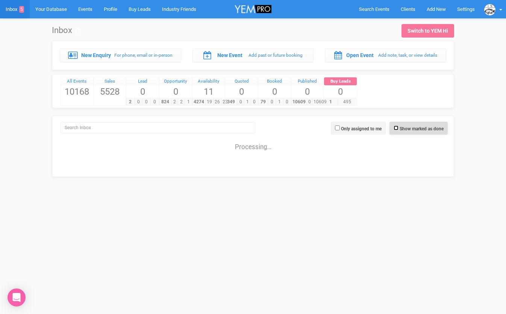
click at [394, 128] on input "Show marked as done" at bounding box center [396, 128] width 5 height 5
checkbox input "true"
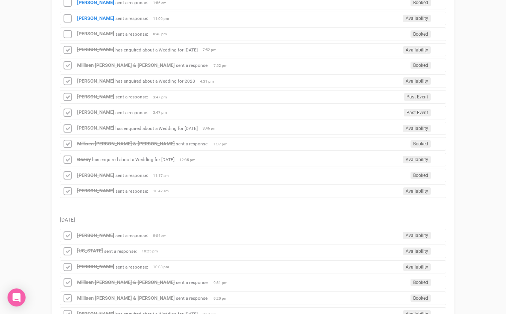
scroll to position [298, 0]
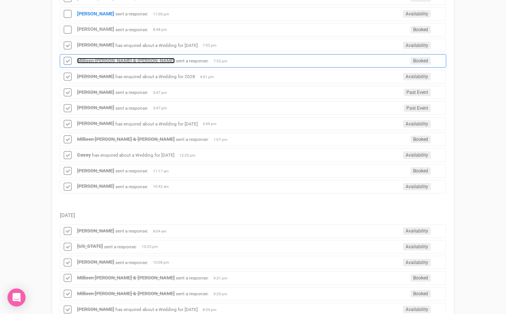
click at [133, 62] on strong "Millisen [PERSON_NAME] & [PERSON_NAME]" at bounding box center [126, 61] width 98 height 6
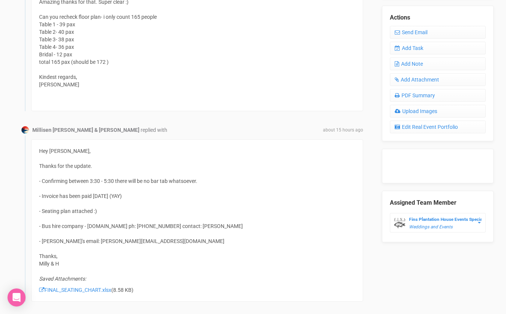
scroll to position [319, 0]
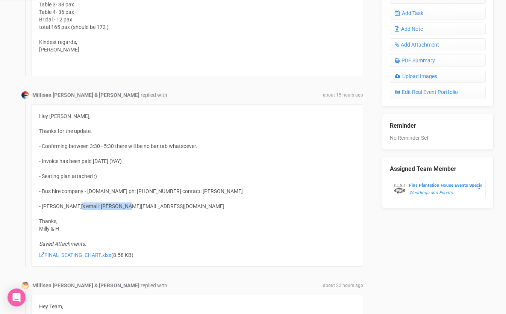
drag, startPoint x: 125, startPoint y: 208, endPoint x: 70, endPoint y: 204, distance: 54.6
click at [70, 204] on div "Hey Morgan, Thanks for the update. - Confirming between 3:30 - 5:30 there will …" at bounding box center [197, 185] width 332 height 162
copy div "j.nyssen@hotmail.com"
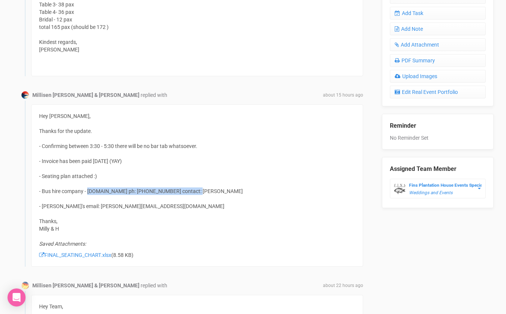
drag, startPoint x: 194, startPoint y: 191, endPoint x: 88, endPoint y: 191, distance: 106.0
click at [88, 191] on div "Hey Morgan, Thanks for the update. - Confirming between 3:30 - 5:30 there will …" at bounding box center [197, 185] width 332 height 162
copy div "Coachhire.com ph: 1300565091 contact: Neil"
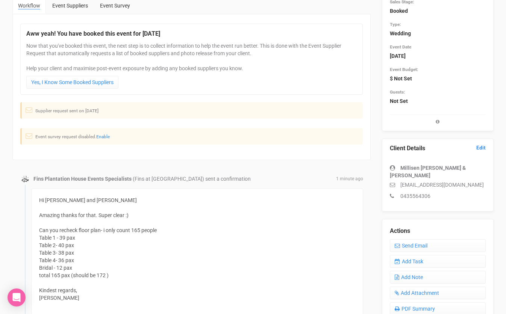
scroll to position [0, 0]
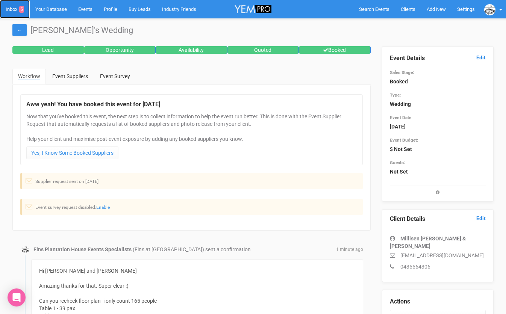
click at [10, 8] on link "Inbox 5" at bounding box center [15, 9] width 30 height 18
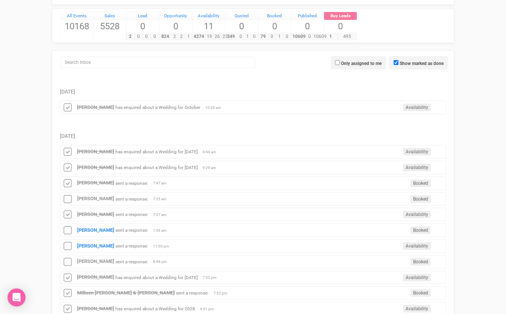
scroll to position [118, 0]
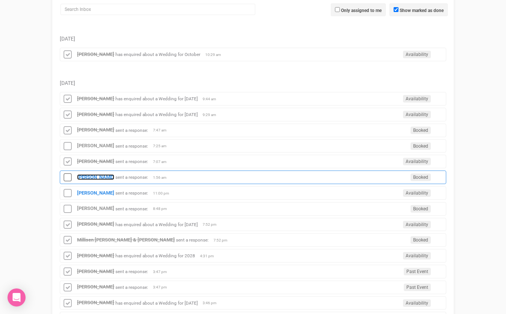
click at [88, 177] on strong "[PERSON_NAME]" at bounding box center [95, 177] width 37 height 6
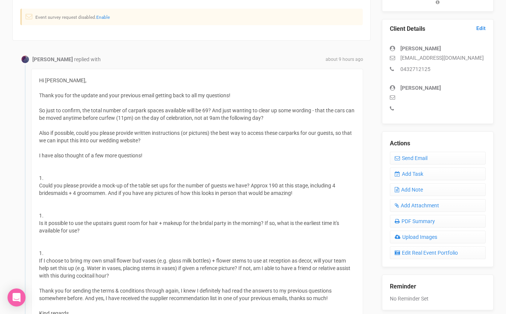
scroll to position [191, 0]
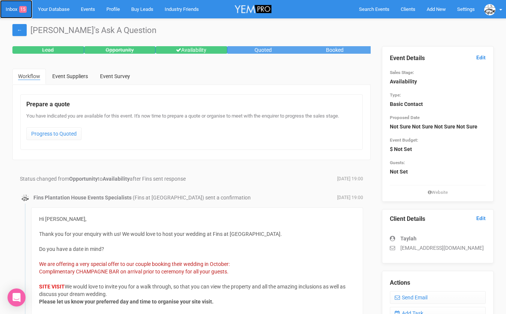
click at [15, 8] on link "Inbox 15" at bounding box center [16, 9] width 32 height 18
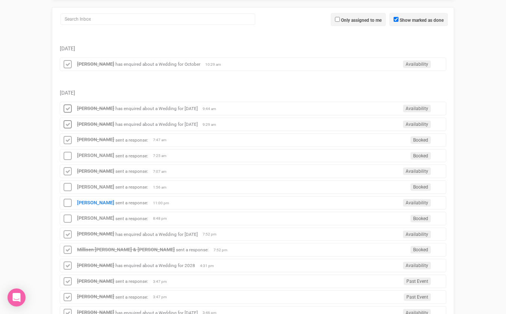
scroll to position [110, 0]
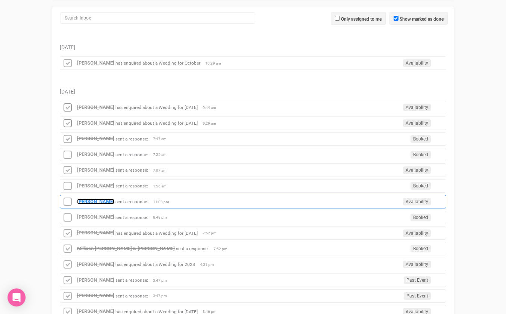
click at [89, 201] on strong "[PERSON_NAME]" at bounding box center [95, 202] width 37 height 6
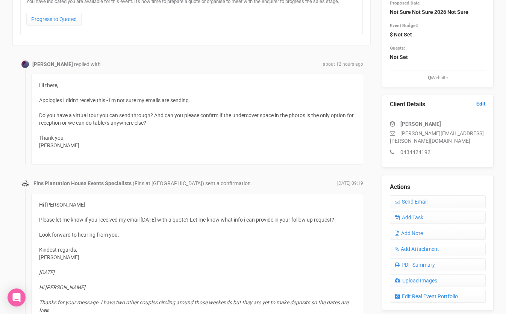
scroll to position [115, 0]
click at [414, 195] on link "Send Email" at bounding box center [438, 201] width 96 height 13
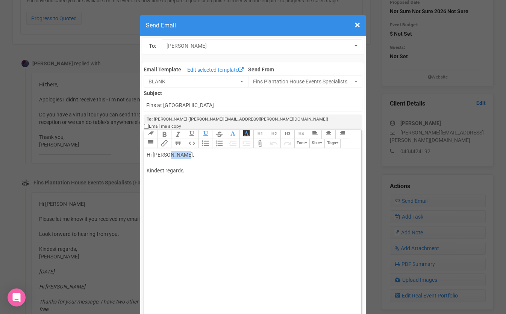
drag, startPoint x: 167, startPoint y: 148, endPoint x: 192, endPoint y: 148, distance: 25.6
click at [191, 151] on div "Hi [PERSON_NAME], Kindest regards," at bounding box center [251, 170] width 209 height 39
type trix-editor "<div>Hi [PERSON_NAME];<br><br>Thanks for your email.<br><br>Please see link her…"
drag, startPoint x: 234, startPoint y: 180, endPoint x: 207, endPoint y: 179, distance: 27.1
click at [207, 179] on div "Hi [PERSON_NAME] Thanks for your email. Please see link here for a virtual tour…" at bounding box center [251, 186] width 209 height 71
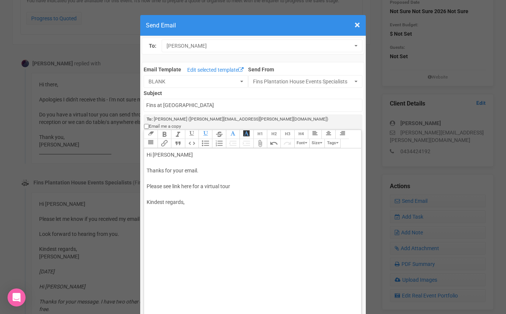
click at [166, 138] on trix-toolbar "Link Unlink Bold Italic Strikethrough H1 H2 H3 H4 Link Quote Code Bullets Numbe…" at bounding box center [252, 139] width 217 height 18
paste input "[URL][DOMAIN_NAME]"
type input "[URL][DOMAIN_NAME]"
click at [244, 193] on div "Hi [PERSON_NAME] Thanks for your email. Please see link here for a virtual tour…" at bounding box center [251, 186] width 209 height 71
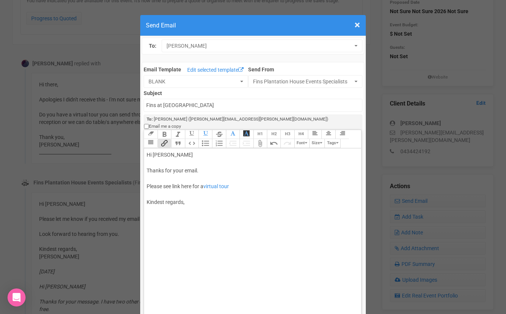
click at [255, 177] on div "Hi [PERSON_NAME] Thanks for your email. Please see link here for a virtual tour…" at bounding box center [251, 186] width 209 height 71
click at [194, 188] on div "Hi [PERSON_NAME] Thanks for your email. Please see link here for a virtual tour…" at bounding box center [251, 186] width 209 height 71
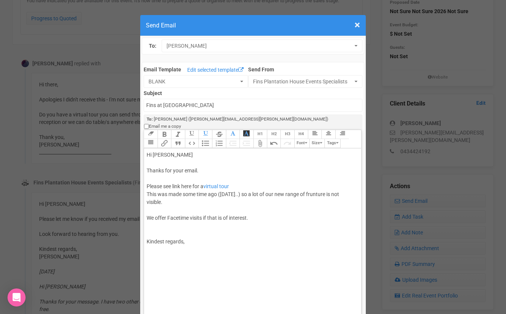
click at [157, 227] on div "Hi [PERSON_NAME] Thanks for your email. Please see link here for a virtual tour…" at bounding box center [251, 206] width 209 height 111
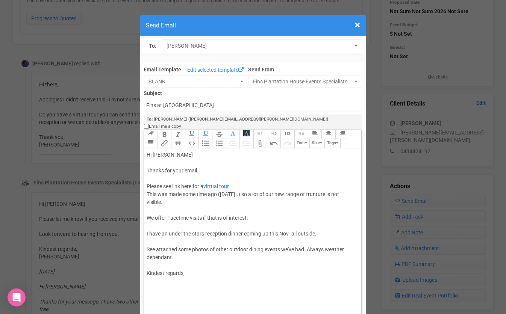
click at [171, 270] on div "Hi [PERSON_NAME] Thanks for your email. Please see link here for a virtual tour…" at bounding box center [251, 222] width 209 height 142
click at [148, 225] on div "Hi [PERSON_NAME] Thanks for your email. Please see link here for a virtual tour…" at bounding box center [251, 230] width 209 height 158
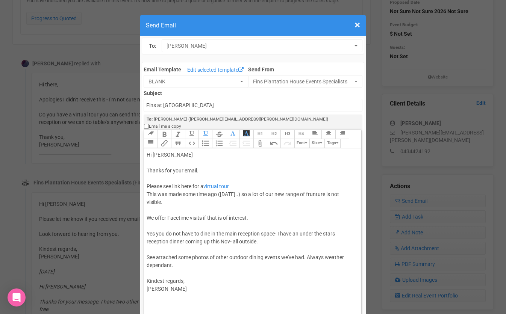
click at [169, 288] on div "Hi [PERSON_NAME] Thanks for your email. Please see link here for a virtual tour…" at bounding box center [251, 234] width 209 height 166
type trix-editor "<div>Hi [PERSON_NAME] <br><br>Thanks for your email.<br><br>Please see link her…"
click at [272, 133] on trix-toolbar "[URL][DOMAIN_NAME] Link Unlink Bold Italic Strikethrough H1 H2 H3 H4 Link Quote…" at bounding box center [252, 139] width 217 height 18
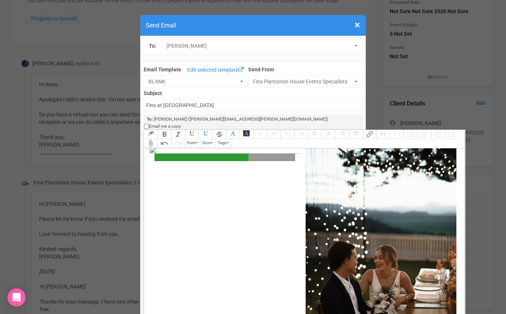
scroll to position [131, 0]
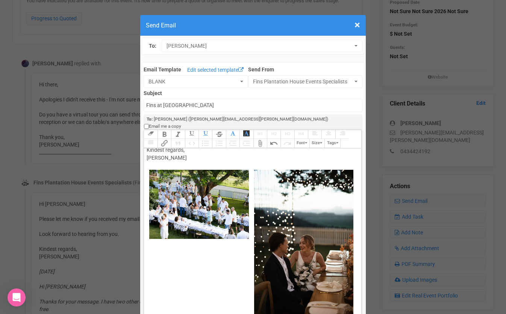
click at [268, 136] on trix-toolbar "[URL][DOMAIN_NAME] Link Unlink Bold Italic Strikethrough H1 H2 H3 H4 Link Quote…" at bounding box center [252, 139] width 217 height 18
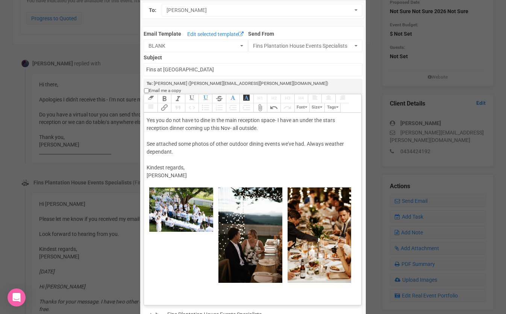
scroll to position [47, 0]
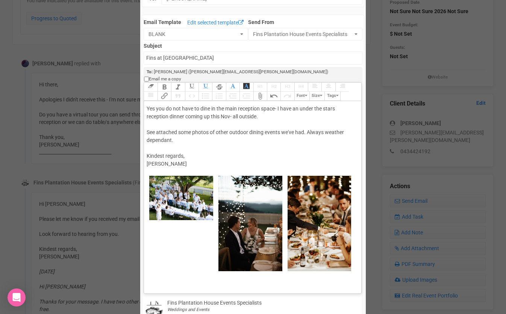
click at [269, 90] on trix-toolbar "[URL][DOMAIN_NAME] Link Unlink Bold Italic Strikethrough H1 H2 H3 H4 Link Quote…" at bounding box center [252, 92] width 217 height 18
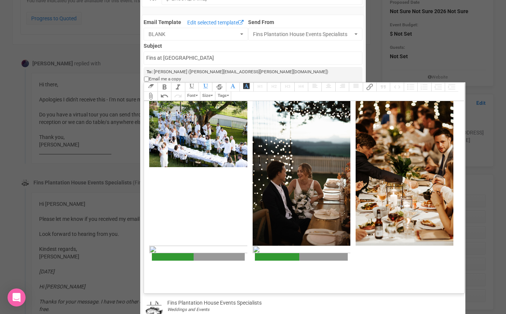
scroll to position [133, 0]
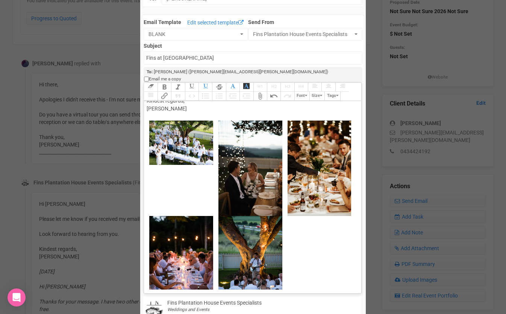
click at [268, 90] on trix-toolbar "[URL][DOMAIN_NAME] Link Unlink Bold Italic Strikethrough H1 H2 H3 H4 Link Quote…" at bounding box center [252, 92] width 217 height 18
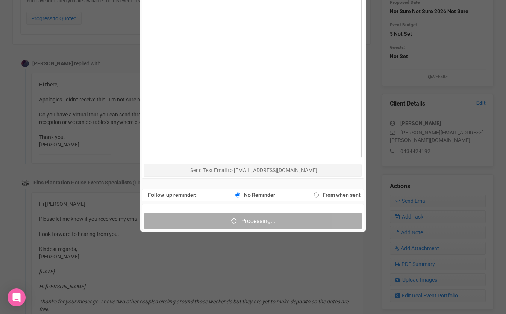
scroll to position [439, 0]
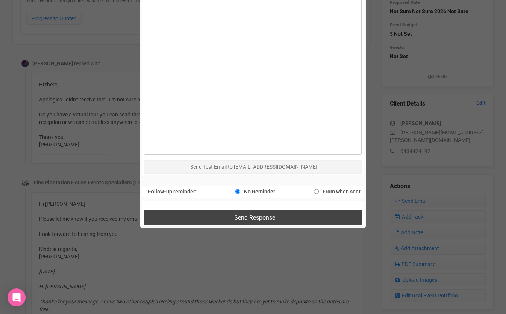
click at [208, 210] on button "Send Response" at bounding box center [253, 217] width 218 height 15
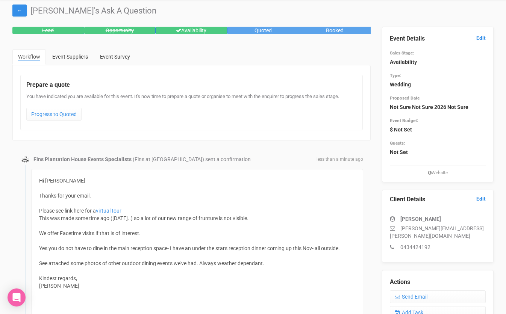
scroll to position [0, 0]
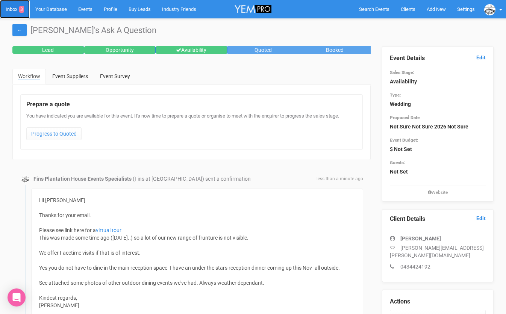
click at [14, 8] on link "Inbox 3" at bounding box center [15, 9] width 30 height 18
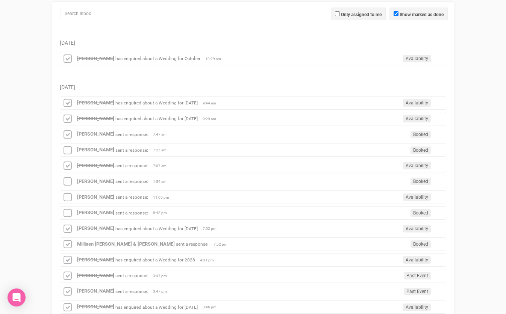
scroll to position [115, 0]
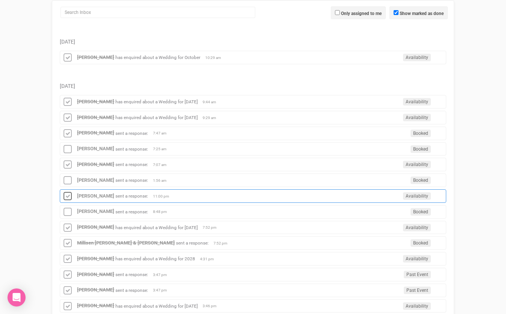
click at [69, 198] on icon at bounding box center [67, 197] width 11 height 10
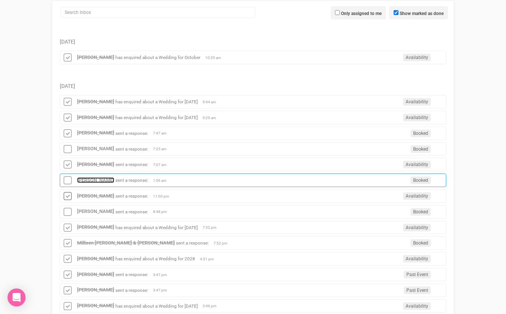
click at [87, 180] on strong "[PERSON_NAME]" at bounding box center [95, 180] width 37 height 6
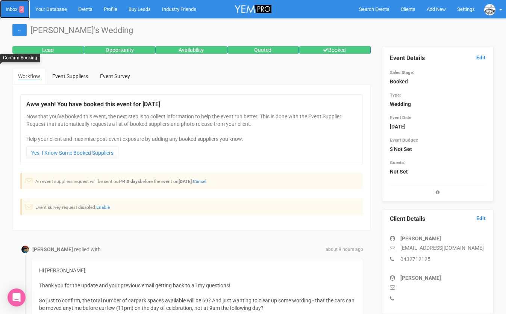
click at [15, 9] on link "Inbox 3" at bounding box center [15, 9] width 30 height 18
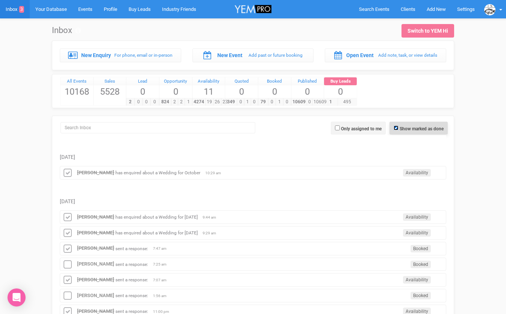
click at [395, 127] on input "Show marked as done" at bounding box center [396, 128] width 5 height 5
checkbox input "false"
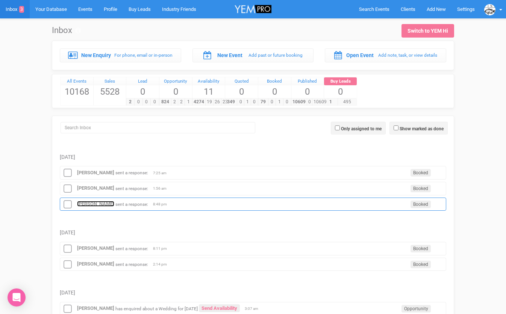
click at [85, 204] on strong "[PERSON_NAME]" at bounding box center [95, 204] width 37 height 6
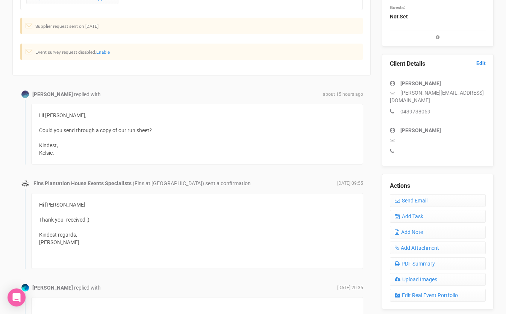
scroll to position [70, 0]
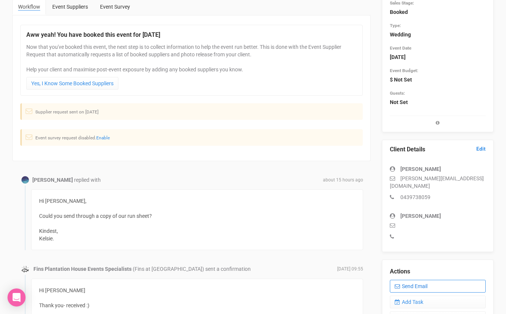
click at [406, 280] on link "Send Email" at bounding box center [438, 286] width 96 height 13
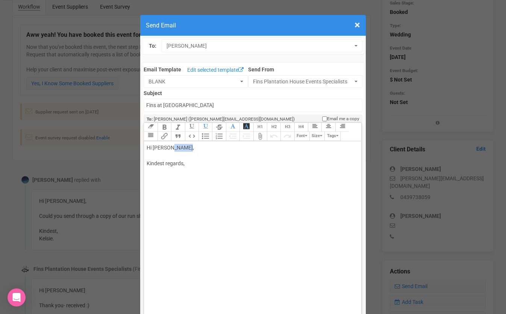
drag, startPoint x: 169, startPoint y: 148, endPoint x: 189, endPoint y: 149, distance: 20.0
click at [189, 149] on div "Hi [PERSON_NAME], Kindest regards," at bounding box center [251, 163] width 209 height 39
click at [186, 195] on div "Hi [PERSON_NAME] Please find attached :) Kindest regards," at bounding box center [251, 171] width 209 height 55
type trix-editor "<div>Hi Kelsie&nbsp;<br><br>Please find attached :)<br><br>Kindest regards,<br>…"
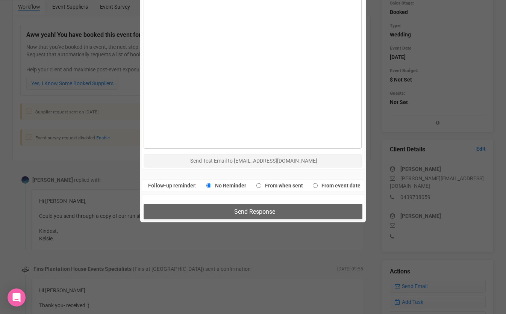
scroll to position [468, 0]
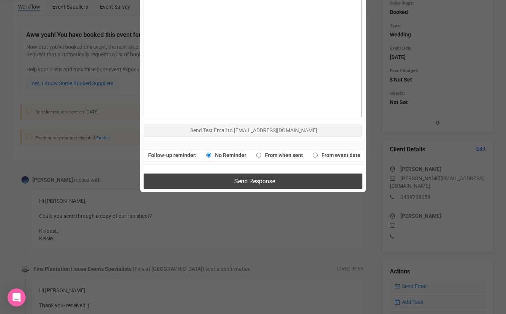
click at [209, 181] on button "Send Response" at bounding box center [253, 181] width 218 height 15
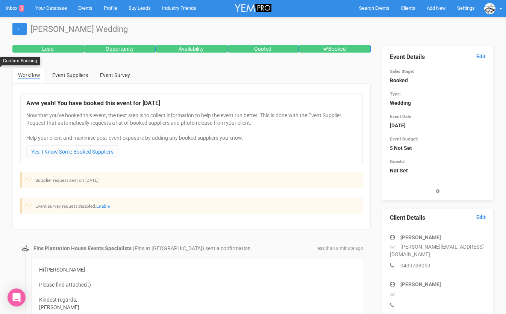
scroll to position [0, 0]
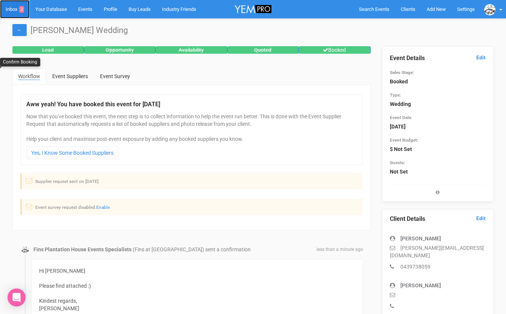
click at [14, 9] on link "Inbox 3" at bounding box center [15, 9] width 30 height 18
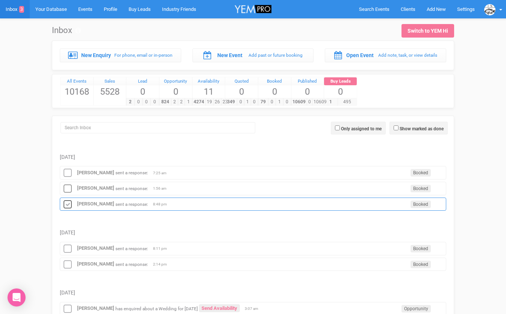
click at [70, 203] on icon at bounding box center [67, 205] width 11 height 10
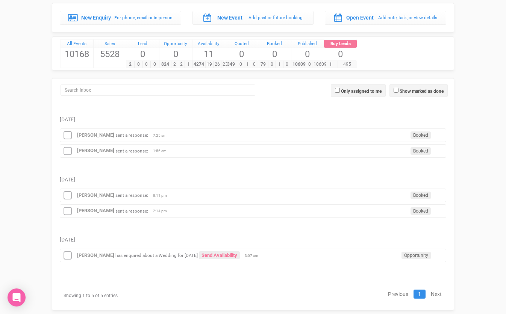
scroll to position [41, 0]
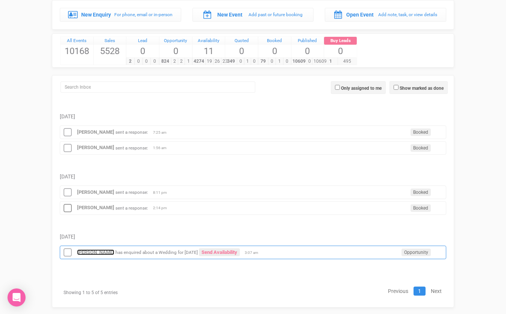
click at [99, 251] on strong "[PERSON_NAME]" at bounding box center [95, 253] width 37 height 6
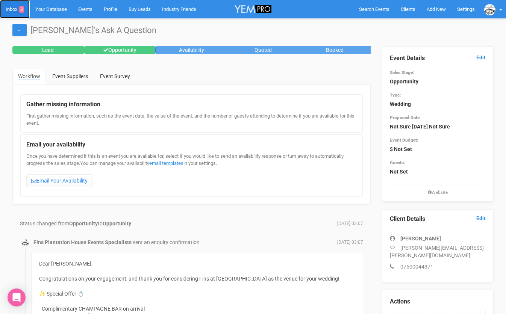
click at [13, 9] on link "Inbox 3" at bounding box center [15, 9] width 30 height 18
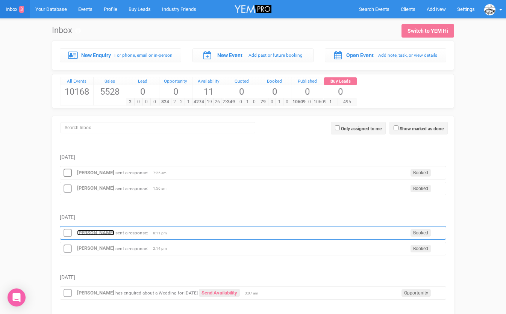
click at [94, 230] on strong "[PERSON_NAME]" at bounding box center [95, 233] width 37 height 6
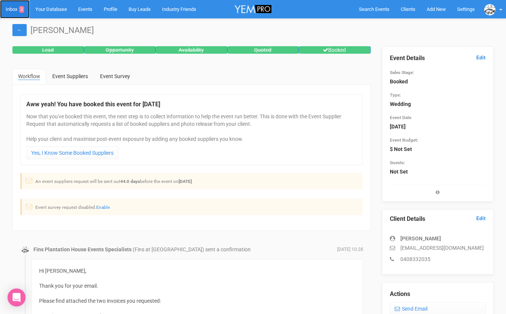
click at [15, 8] on link "Inbox 3" at bounding box center [15, 9] width 30 height 18
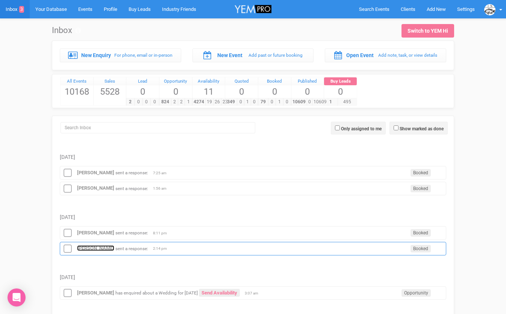
click at [89, 247] on strong "[PERSON_NAME]" at bounding box center [95, 248] width 37 height 6
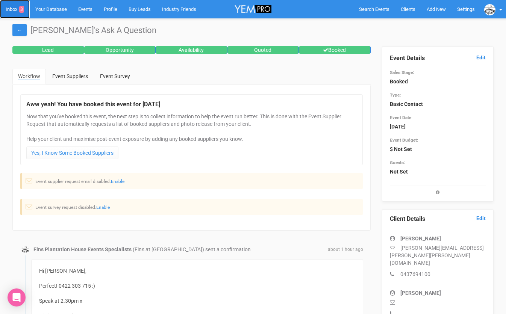
click at [12, 8] on link "Inbox 3" at bounding box center [15, 9] width 30 height 18
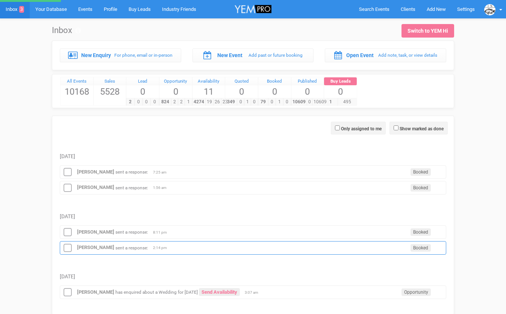
click at [67, 247] on icon at bounding box center [67, 249] width 11 height 10
click at [67, 248] on icon at bounding box center [67, 249] width 11 height 10
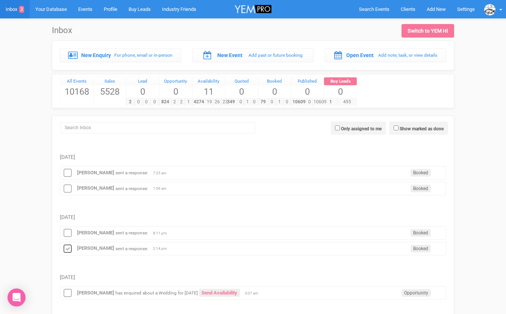
click at [66, 250] on icon at bounding box center [67, 249] width 11 height 10
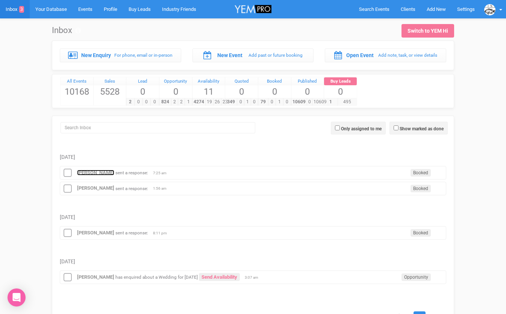
click at [95, 174] on strong "[PERSON_NAME]" at bounding box center [95, 173] width 37 height 6
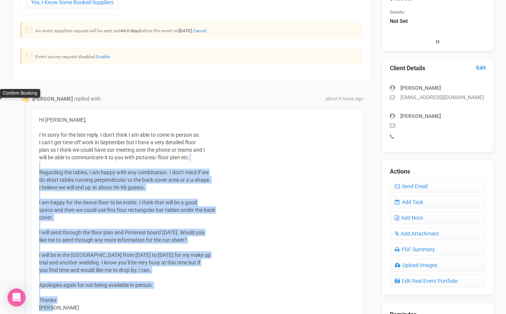
scroll to position [132, 0]
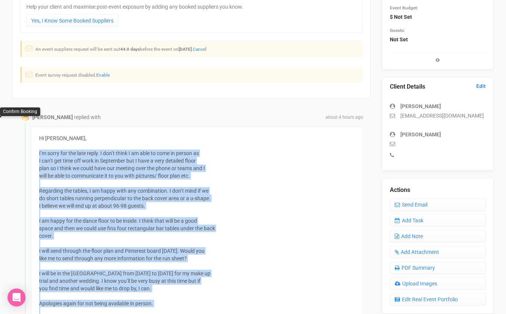
drag, startPoint x: 61, startPoint y: 188, endPoint x: 38, endPoint y: 153, distance: 41.9
click at [38, 153] on div "Hi [PERSON_NAME], I’m sorry for the late reply. I don’t think I am able to come…" at bounding box center [197, 232] width 332 height 211
copy div "L’i dolor sit ame cons adipi. E sed’d eiusm T in utla et dolo ma aliqua en A mi…"
click at [417, 205] on link "Send Email" at bounding box center [438, 204] width 96 height 13
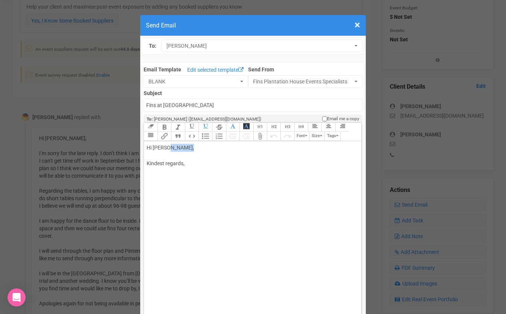
drag, startPoint x: 169, startPoint y: 147, endPoint x: 198, endPoint y: 147, distance: 28.9
click at [195, 147] on div "Hi [PERSON_NAME], Kindest regards," at bounding box center [251, 163] width 209 height 39
paste trix-editor "<lo><ip><dolo sitam="consectetu-adipi: eli(741, 480, 629); sedd-eiusmo: Tempor,…"
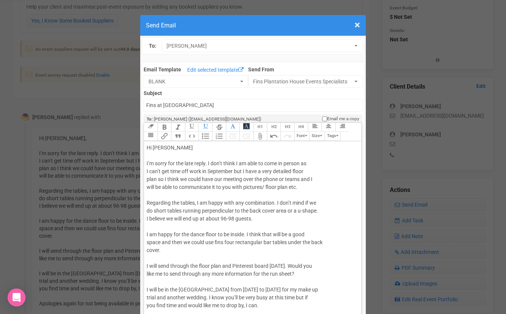
click at [189, 149] on div "Hi [PERSON_NAME] I’m sorry for the late reply. I don’t think I am able to come …" at bounding box center [251, 262] width 209 height 237
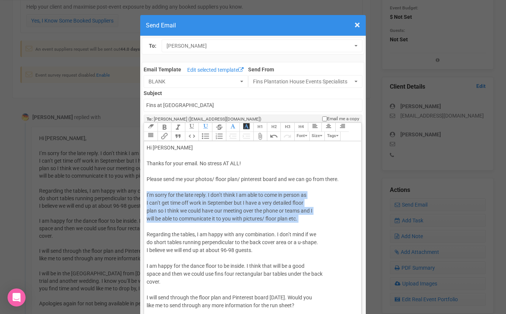
drag, startPoint x: 165, startPoint y: 229, endPoint x: 147, endPoint y: 193, distance: 39.8
click at [147, 193] on div "Hi [PERSON_NAME] Thanks for your email. No stress AT ALL! Please send me your p…" at bounding box center [251, 278] width 209 height 268
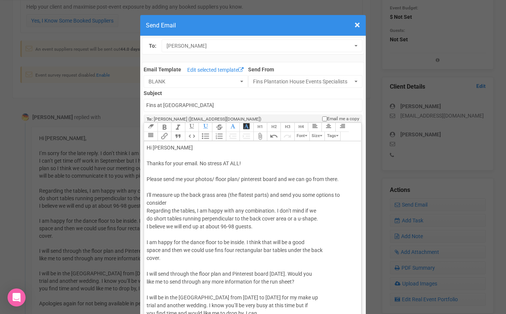
click at [335, 195] on div "Hi [PERSON_NAME] Thanks for your email. No stress AT ALL! Please send me your p…" at bounding box center [251, 266] width 209 height 245
click at [186, 206] on div "Hi [PERSON_NAME] Thanks for your email. No stress AT ALL! Please send me your p…" at bounding box center [251, 266] width 209 height 245
click at [343, 180] on div "Hi [PERSON_NAME] Thanks for your email. No stress AT ALL! Please send me your p…" at bounding box center [251, 266] width 209 height 245
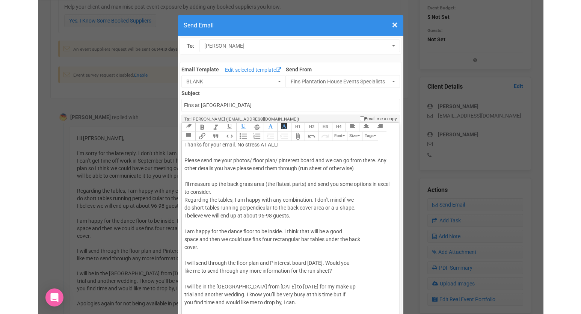
scroll to position [20, 0]
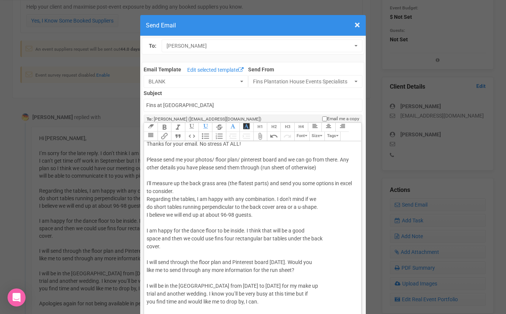
click at [255, 217] on div "Hi [PERSON_NAME] Thanks for your email. No stress AT ALL! Please send me your p…" at bounding box center [251, 250] width 209 height 253
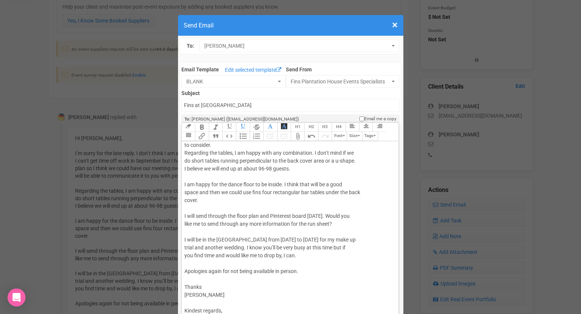
scroll to position [0, 0]
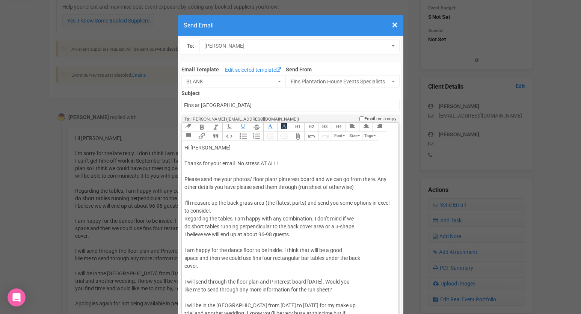
click at [186, 179] on div "Hi [PERSON_NAME] Thanks for your email. No stress AT ALL! Please send me your p…" at bounding box center [289, 270] width 209 height 253
click at [188, 181] on div "Hi [PERSON_NAME] Thanks for your email. No stress AT ALL! yes please send me yo…" at bounding box center [289, 270] width 209 height 253
drag, startPoint x: 289, startPoint y: 187, endPoint x: 277, endPoint y: 187, distance: 12.0
click at [277, 187] on div "Hi [PERSON_NAME] Thanks for your email. No stress AT ALL! Yes please send me yo…" at bounding box center [289, 270] width 209 height 253
click at [233, 188] on div "Hi [PERSON_NAME] Thanks for your email. No stress AT ALL! Yes please send me yo…" at bounding box center [289, 270] width 209 height 253
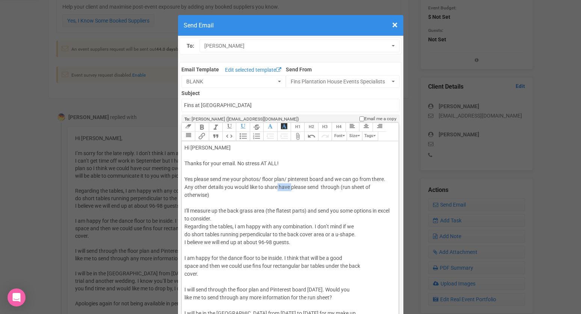
drag, startPoint x: 292, startPoint y: 187, endPoint x: 279, endPoint y: 187, distance: 12.8
click at [279, 187] on div "Hi [PERSON_NAME] Thanks for your email. No stress AT ALL! Yes please send me yo…" at bounding box center [289, 274] width 209 height 260
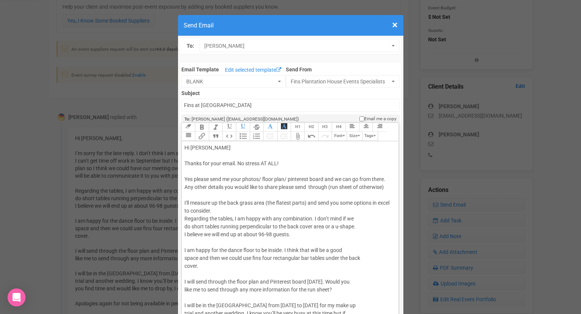
click at [388, 187] on div "Hi [PERSON_NAME] Thanks for your email. No stress AT ALL! Yes please send me yo…" at bounding box center [289, 270] width 209 height 253
click at [360, 186] on div "Hi [PERSON_NAME] Thanks for your email. No stress AT ALL! Yes please send me yo…" at bounding box center [289, 270] width 209 height 253
click at [387, 188] on div "Hi [PERSON_NAME] Thanks for your email. No stress AT ALL! Yes please send me yo…" at bounding box center [289, 270] width 209 height 253
click at [305, 202] on div "Hi [PERSON_NAME] Thanks for your email. No stress AT ALL! Yes please send me yo…" at bounding box center [289, 270] width 209 height 253
click at [226, 209] on div "Hi [PERSON_NAME] Thanks for your email. No stress AT ALL! Yes please send me yo…" at bounding box center [289, 270] width 209 height 253
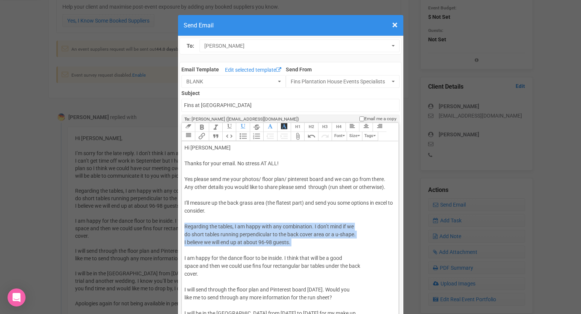
drag, startPoint x: 223, startPoint y: 248, endPoint x: 185, endPoint y: 228, distance: 43.2
click at [185, 228] on div "Hi [PERSON_NAME] Thanks for your email. No stress AT ALL! Yes please send me yo…" at bounding box center [289, 274] width 209 height 260
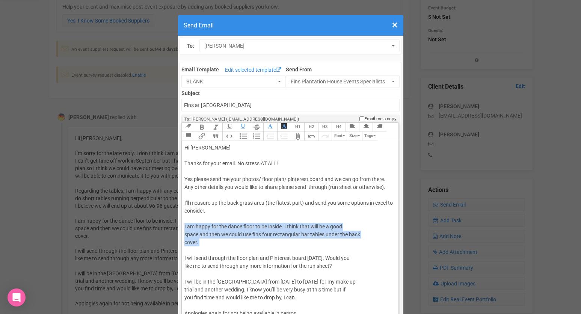
drag, startPoint x: 193, startPoint y: 250, endPoint x: 183, endPoint y: 228, distance: 23.9
click at [183, 228] on trix-editor "Hi [PERSON_NAME] Thanks for your email. No stress AT ALL! Yes please send me yo…" at bounding box center [290, 235] width 217 height 189
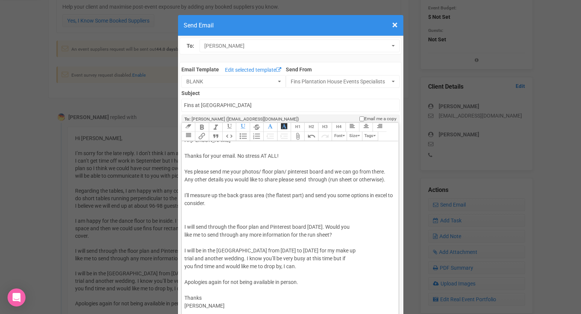
scroll to position [9, 0]
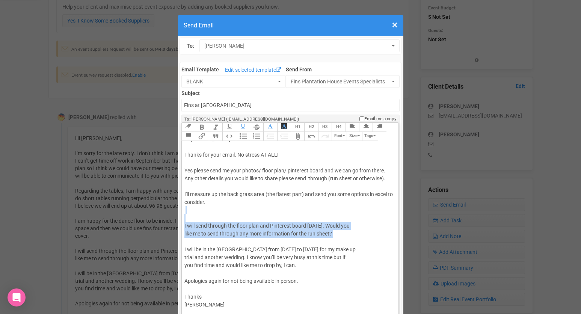
drag, startPoint x: 286, startPoint y: 242, endPoint x: 260, endPoint y: 211, distance: 40.9
click at [260, 211] on div "Hi [PERSON_NAME] Thanks for your email. No stress AT ALL! Yes please send me yo…" at bounding box center [289, 237] width 209 height 205
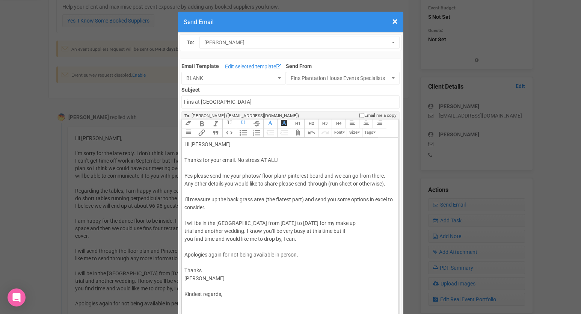
scroll to position [4, 0]
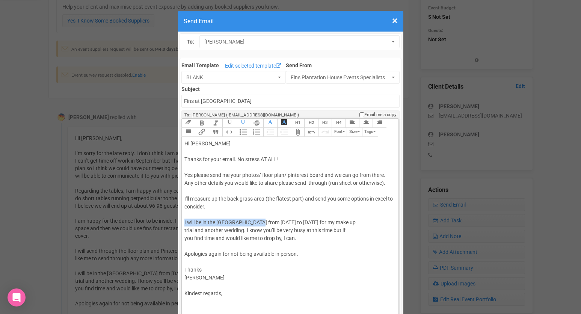
drag, startPoint x: 257, startPoint y: 223, endPoint x: 183, endPoint y: 223, distance: 74.1
click at [183, 223] on trix-editor "Hi [PERSON_NAME] Thanks for your email. No stress AT ALL! Yes please send me yo…" at bounding box center [290, 231] width 217 height 189
drag, startPoint x: 341, startPoint y: 223, endPoint x: 315, endPoint y: 222, distance: 26.0
click at [315, 222] on span "[DATE] to [DATE] for my make up" at bounding box center [344, 223] width 75 height 6
click at [344, 222] on span "[DATE]- [DATE] for my make up" at bounding box center [342, 223] width 71 height 6
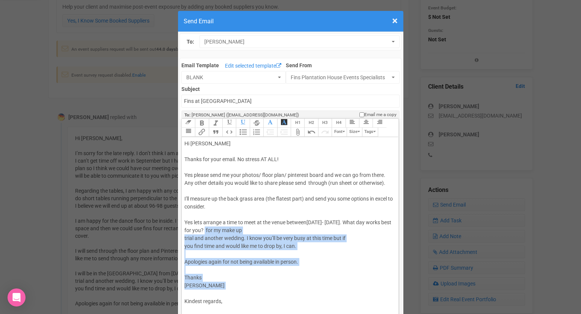
drag, startPoint x: 221, startPoint y: 295, endPoint x: 217, endPoint y: 230, distance: 65.2
click at [217, 230] on div "Hi [PERSON_NAME] Thanks for your email. No stress AT ALL! Yes please send me yo…" at bounding box center [289, 231] width 209 height 182
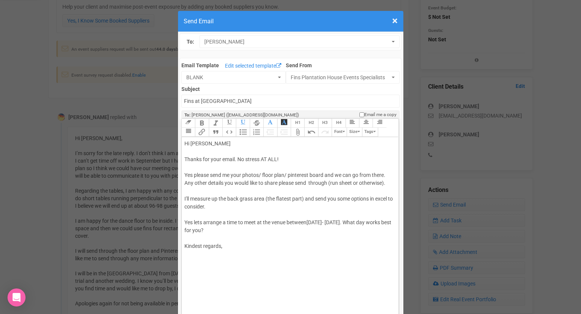
click at [209, 265] on div "Hi [PERSON_NAME] Thanks for your email. No stress AT ALL! Yes please send me yo…" at bounding box center [289, 203] width 209 height 126
type trix-editor "<div>Hi [PERSON_NAME]<br><br>Thanks for your email. No stress AT ALL! <br><br>Y…"
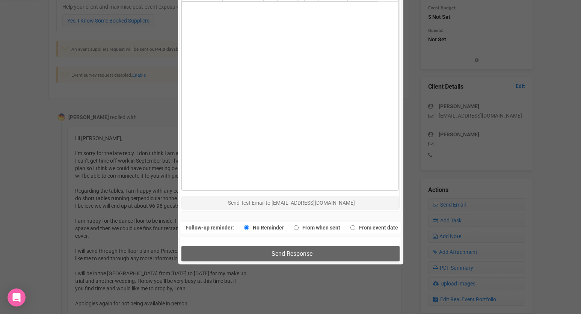
scroll to position [425, 0]
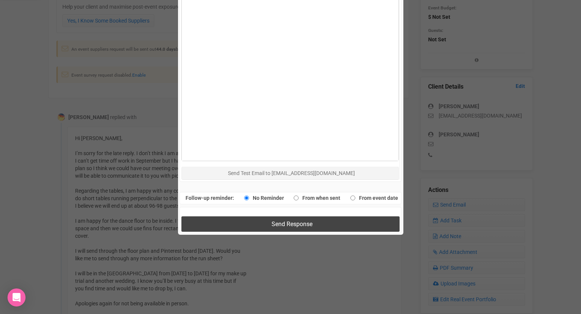
click at [251, 228] on button "Send Response" at bounding box center [291, 224] width 218 height 15
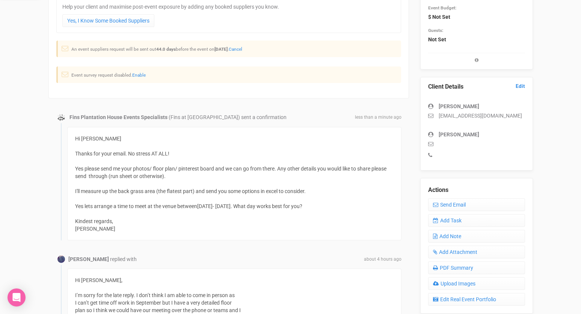
scroll to position [0, 0]
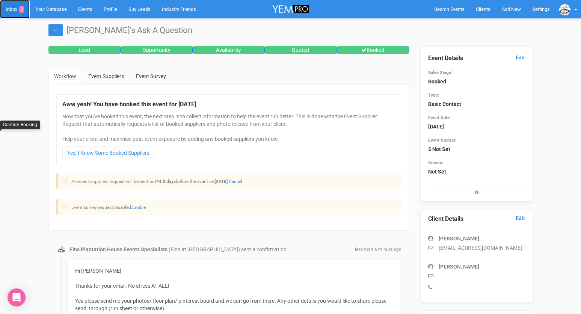
click at [14, 9] on link "Inbox 3" at bounding box center [15, 9] width 30 height 18
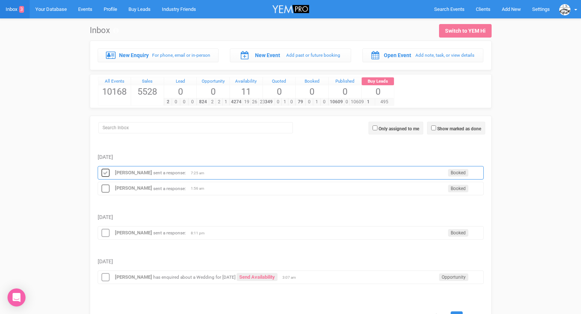
click at [105, 175] on icon at bounding box center [105, 173] width 11 height 10
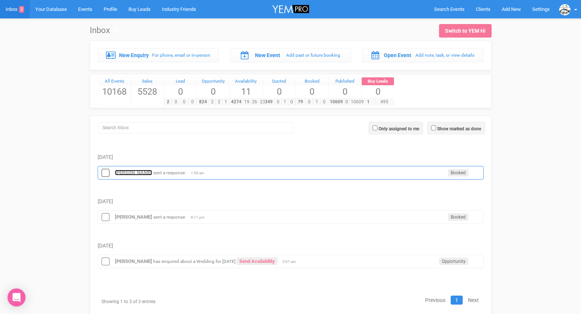
click at [118, 171] on strong "[PERSON_NAME]" at bounding box center [133, 173] width 37 height 6
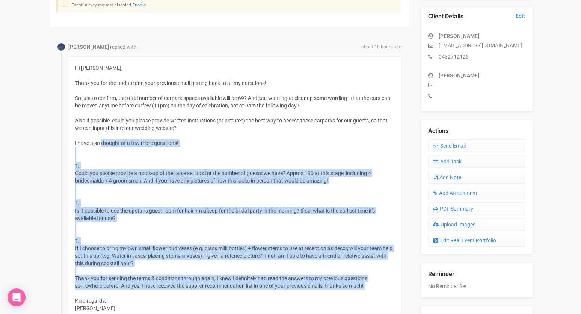
scroll to position [200, 0]
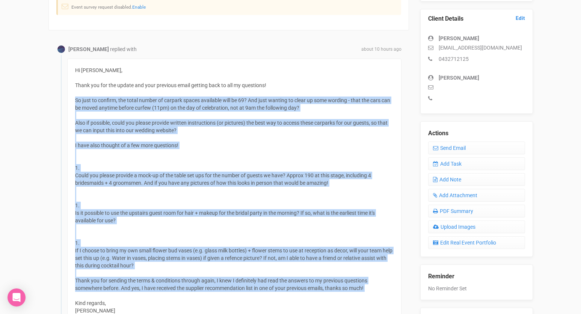
drag, startPoint x: 111, startPoint y: 238, endPoint x: 74, endPoint y: 100, distance: 143.0
click at [74, 100] on div "Hi [PERSON_NAME], Thank you for the update and your previous email getting back…" at bounding box center [234, 198] width 335 height 279
copy div "So just to confirm, the total number of carpark spaces available will be 69? An…"
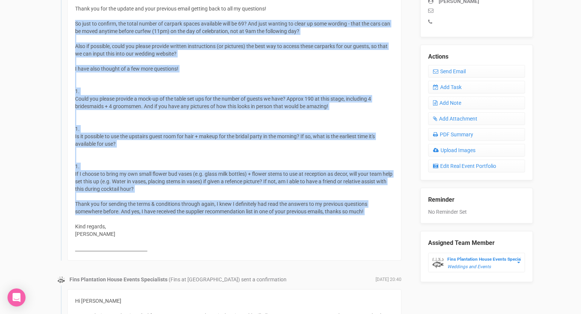
scroll to position [257, 0]
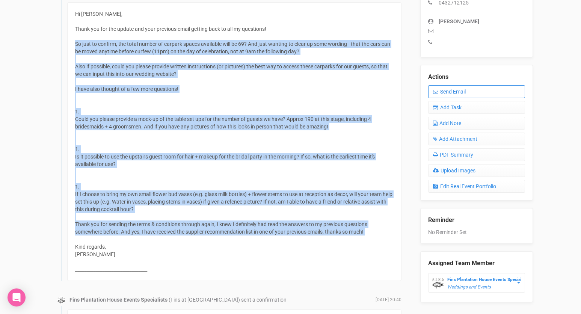
click at [448, 95] on link "Send Email" at bounding box center [477, 91] width 97 height 13
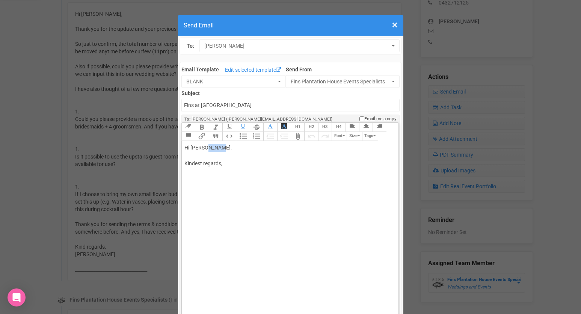
drag, startPoint x: 204, startPoint y: 149, endPoint x: 227, endPoint y: 149, distance: 22.6
click at [226, 149] on div "Hi [PERSON_NAME], Kindest regards," at bounding box center [289, 163] width 209 height 39
paste trix-editor "<br><br>Thanks for your email.<br><br><span style="background-color: rgb(255, 2…"
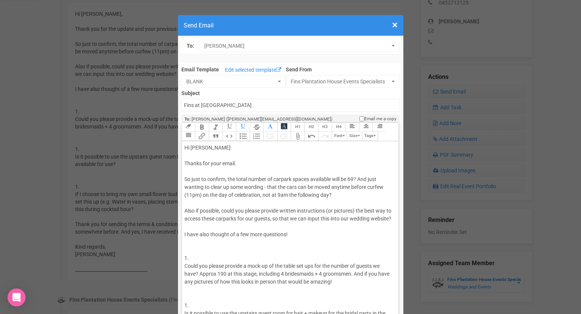
click at [223, 168] on div "Hi [PERSON_NAME] Thanks for your email. So just to confirm, the total number of…" at bounding box center [289, 294] width 209 height 300
click at [245, 164] on div "Hi [PERSON_NAME] Thanks for your email. So just to confirm, the total number of…" at bounding box center [289, 294] width 209 height 300
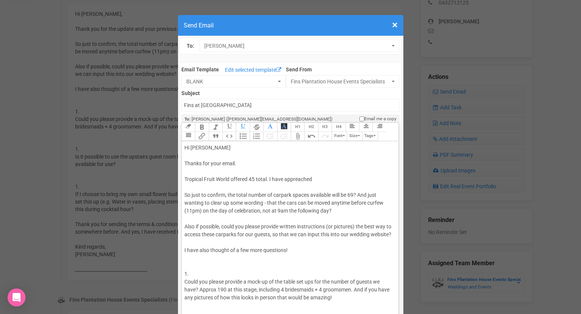
click at [185, 178] on div "Hi [PERSON_NAME] Thanks for your email. Tropical Fruit World offered 45 total. …" at bounding box center [289, 302] width 209 height 316
click at [336, 178] on div "Hi [PERSON_NAME] Thanks for your email. Carparks: Tropical Fruit World offered …" at bounding box center [289, 302] width 209 height 316
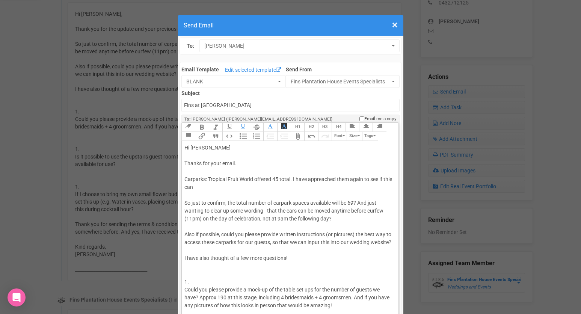
click at [294, 179] on div "Hi [PERSON_NAME] Thanks for your email. Carparks: Tropical Fruit World offered …" at bounding box center [289, 306] width 209 height 324
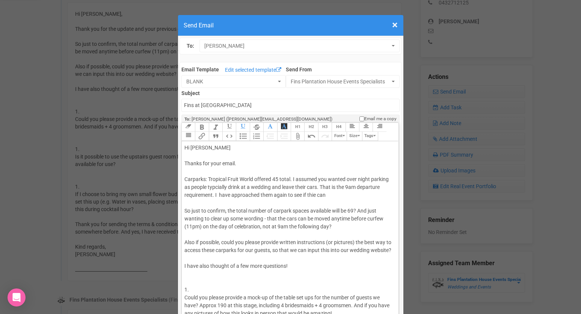
drag, startPoint x: 329, startPoint y: 195, endPoint x: 316, endPoint y: 195, distance: 13.2
click at [316, 195] on div "Hi [PERSON_NAME] Thanks for your email. Carparks: Tropical Fruit World offered …" at bounding box center [289, 310] width 209 height 332
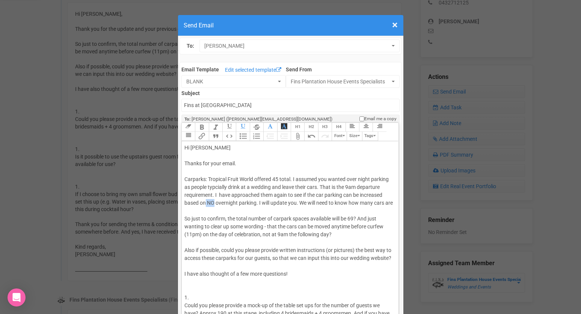
drag, startPoint x: 214, startPoint y: 202, endPoint x: 206, endPoint y: 202, distance: 8.3
click at [206, 202] on div "Hi [PERSON_NAME] Thanks for your email. Carparks: Tropical Fruit World offered …" at bounding box center [289, 313] width 209 height 339
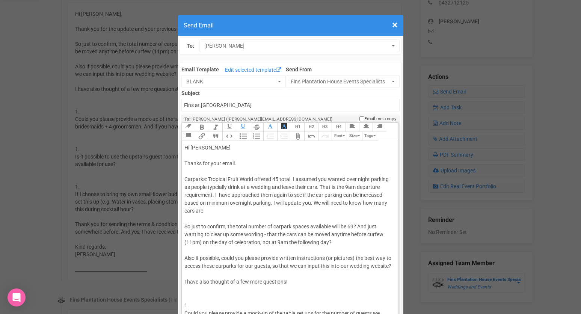
click at [207, 210] on div "Hi [PERSON_NAME] Thanks for your email. Carparks: Tropical Fruit World offered …" at bounding box center [289, 317] width 209 height 347
click at [249, 211] on div "Hi [PERSON_NAME] Thanks for your email. Carparks: Tropical Fruit World offered …" at bounding box center [289, 317] width 209 height 347
drag, startPoint x: 248, startPoint y: 211, endPoint x: 342, endPoint y: 212, distance: 94.0
click at [342, 212] on div "Hi [PERSON_NAME] Thanks for your email. Carparks: Tropical Fruit World offered …" at bounding box center [289, 317] width 209 height 347
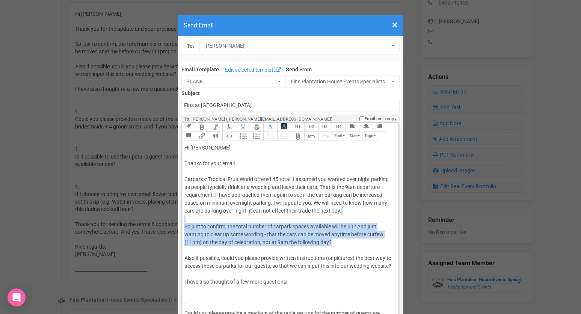
drag, startPoint x: 334, startPoint y: 244, endPoint x: 247, endPoint y: 220, distance: 89.5
click at [247, 220] on div "Hi [PERSON_NAME] Thanks for your email. Carparks: Tropical Fruit World offered …" at bounding box center [289, 317] width 209 height 347
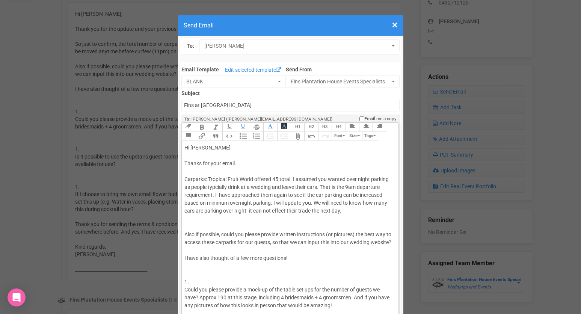
click at [239, 228] on div "Hi [PERSON_NAME] Thanks for your email. Carparks: Tropical Fruit World offered …" at bounding box center [289, 306] width 209 height 324
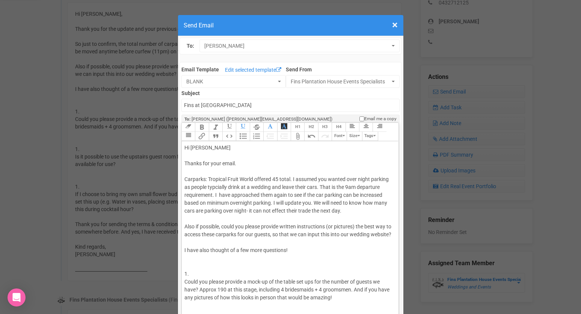
click at [186, 227] on span "Also if possible, could you please provide written instructions (or pictures) t…" at bounding box center [288, 231] width 207 height 14
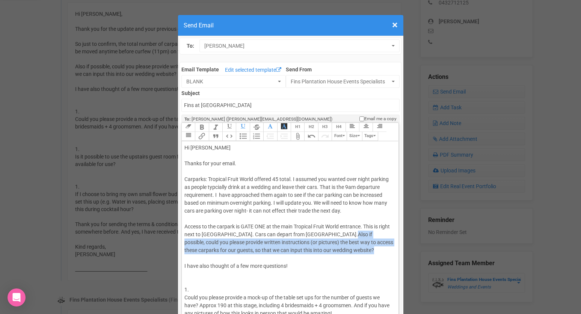
drag, startPoint x: 336, startPoint y: 250, endPoint x: 324, endPoint y: 236, distance: 18.3
click at [324, 236] on div "Hi [PERSON_NAME] Thanks for your email. Carparks: Tropical Fruit World offered …" at bounding box center [289, 310] width 209 height 332
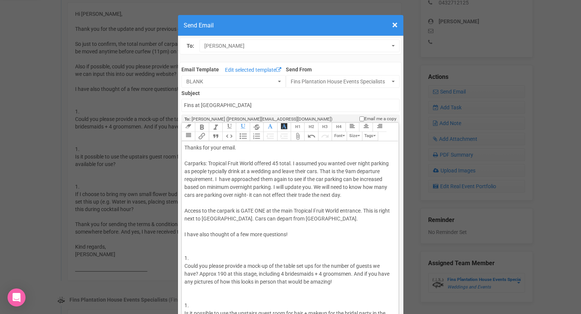
scroll to position [16, 0]
drag, startPoint x: 200, startPoint y: 257, endPoint x: 184, endPoint y: 236, distance: 26.4
click at [185, 236] on div "Hi [PERSON_NAME] Thanks for your email. Carparks: Tropical Fruit World offered …" at bounding box center [289, 286] width 209 height 316
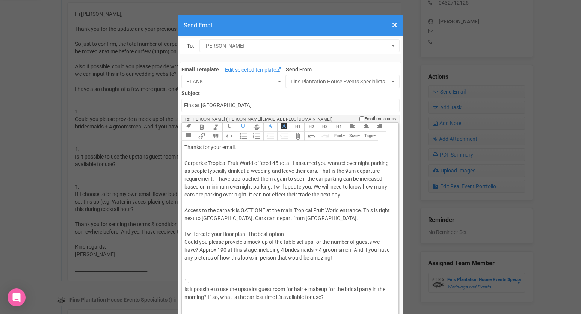
click at [197, 235] on span "Access to the carpark is GATE ONE at the main Tropical Fruit World entrance. Th…" at bounding box center [288, 222] width 206 height 30
click at [266, 235] on span "Access to the carpark is GATE ONE at the main Tropical Fruit World entrance. Th…" at bounding box center [288, 222] width 206 height 30
drag, startPoint x: 353, startPoint y: 237, endPoint x: 312, endPoint y: 232, distance: 41.7
click at [312, 232] on div "Hi [PERSON_NAME] Thanks for your email. Carparks: Tropical Fruit World offered …" at bounding box center [289, 274] width 209 height 292
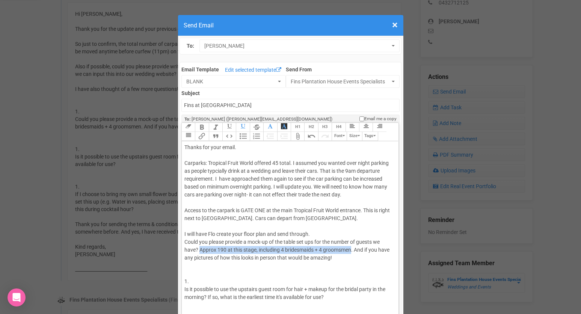
drag, startPoint x: 200, startPoint y: 250, endPoint x: 352, endPoint y: 246, distance: 151.9
click at [352, 246] on div "Hi [PERSON_NAME] Thanks for your email. Carparks: Tropical Fruit World offered …" at bounding box center [289, 274] width 209 height 292
copy span "Approx 190 at this stage, including 4 bridesmaids + 4 groomsmen"
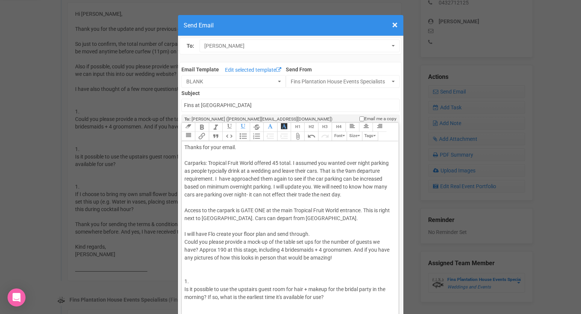
click at [316, 237] on div "Hi [PERSON_NAME] Thanks for your email. Carparks: Tropical Fruit World offered …" at bounding box center [289, 274] width 209 height 292
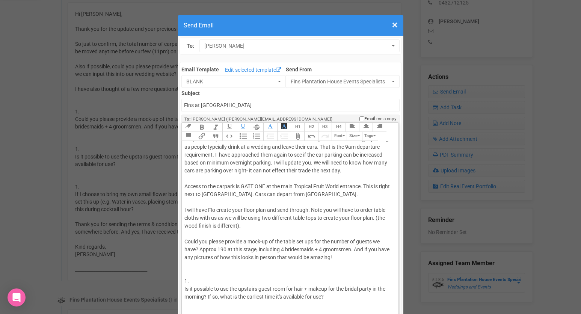
scroll to position [41, 0]
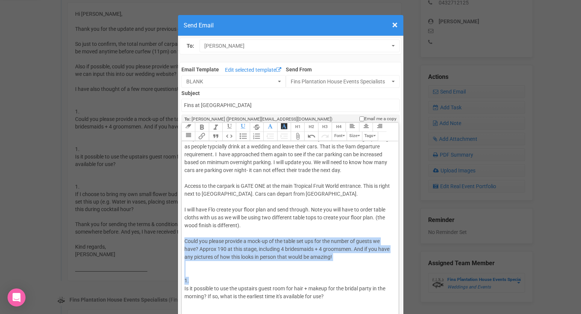
drag, startPoint x: 217, startPoint y: 285, endPoint x: 185, endPoint y: 241, distance: 54.8
click at [184, 241] on trix-editor "Hi [PERSON_NAME] Thanks for your email. Carparks: Tropical Fruit World offered …" at bounding box center [290, 235] width 217 height 189
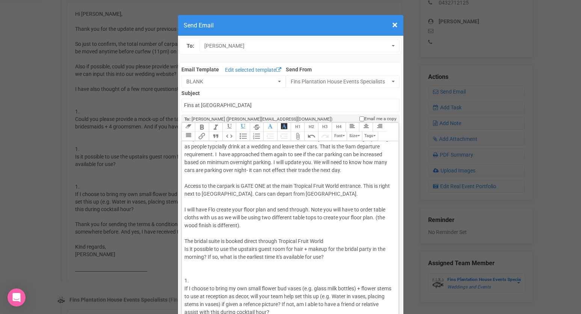
click at [330, 240] on div "Hi [PERSON_NAME] Thanks for your email. Carparks: Tropical Fruit World offered …" at bounding box center [289, 241] width 209 height 276
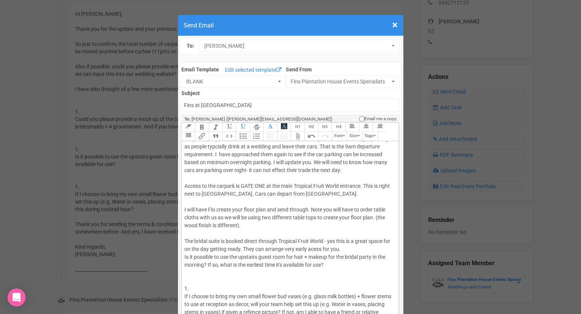
click at [313, 249] on span "Access to the carpark is GATE ONE at the main Tropical Fruit World entrance. Th…" at bounding box center [288, 217] width 206 height 69
click at [348, 248] on div "Hi [PERSON_NAME] Thanks for your email. Carparks: Tropical Fruit World offered …" at bounding box center [289, 245] width 209 height 284
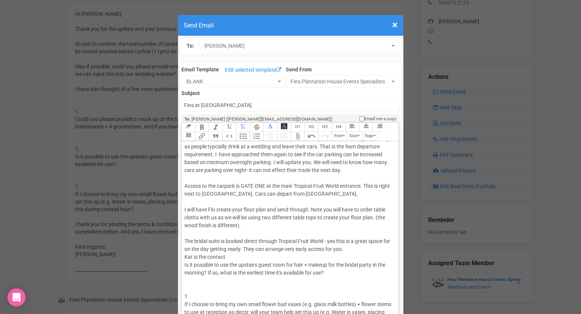
scroll to position [44, 0]
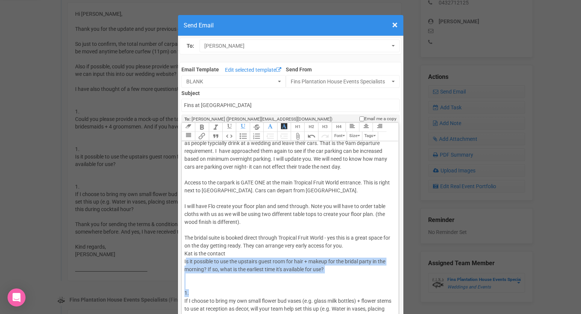
drag, startPoint x: 194, startPoint y: 292, endPoint x: 185, endPoint y: 265, distance: 28.1
click at [185, 265] on div "Hi [PERSON_NAME] Thanks for your email. Carparks: Tropical Fruit World offered …" at bounding box center [289, 246] width 209 height 292
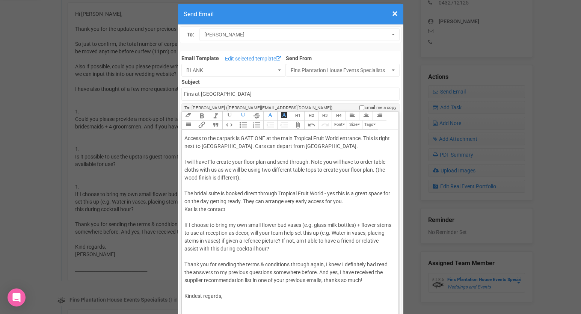
scroll to position [10, 0]
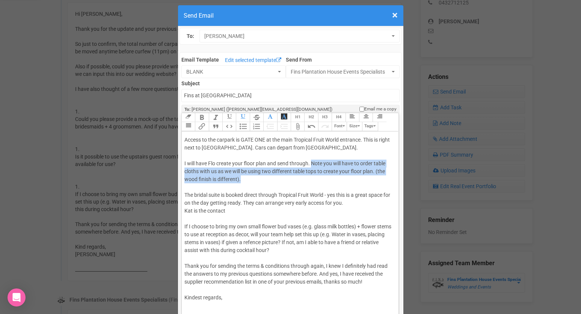
drag, startPoint x: 311, startPoint y: 164, endPoint x: 309, endPoint y: 177, distance: 14.0
click at [309, 178] on div "Hi [PERSON_NAME] Thanks for your email. Carparks: Tropical Fruit World offered …" at bounding box center [289, 187] width 209 height 260
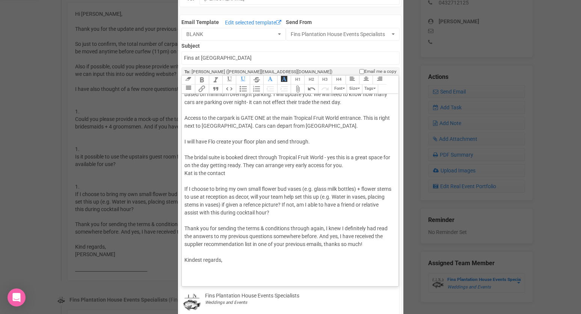
scroll to position [52, 0]
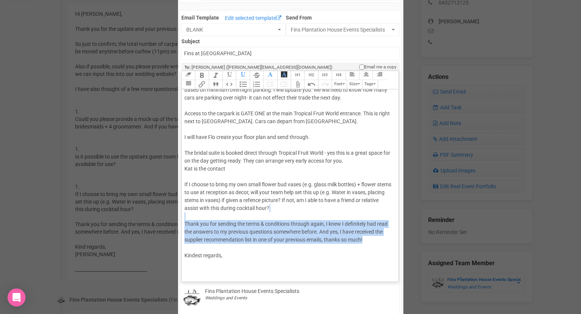
drag, startPoint x: 371, startPoint y: 244, endPoint x: 324, endPoint y: 211, distance: 56.6
click at [324, 211] on div "Hi [PERSON_NAME] Thanks for your email. Carparks: Tropical Fruit World offered …" at bounding box center [289, 153] width 209 height 245
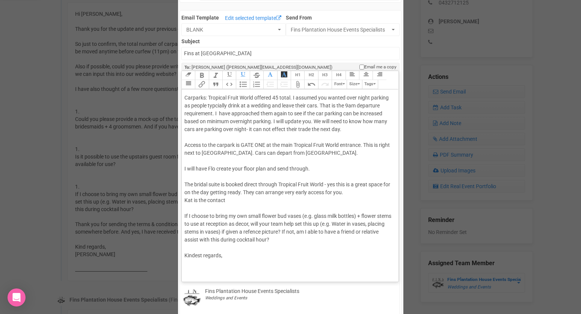
scroll to position [30, 0]
click at [246, 195] on div "Hi [PERSON_NAME] Thanks for your email. Carparks: Tropical Fruit World offered …" at bounding box center [289, 168] width 209 height 213
click at [241, 201] on div "Hi [PERSON_NAME] Thanks for your email. Carparks: Tropical Fruit World offered …" at bounding box center [289, 168] width 209 height 213
paste trix-editor "[EMAIL_ADDRESS][DOMAIN_NAME]"
drag, startPoint x: 304, startPoint y: 215, endPoint x: 183, endPoint y: 218, distance: 121.1
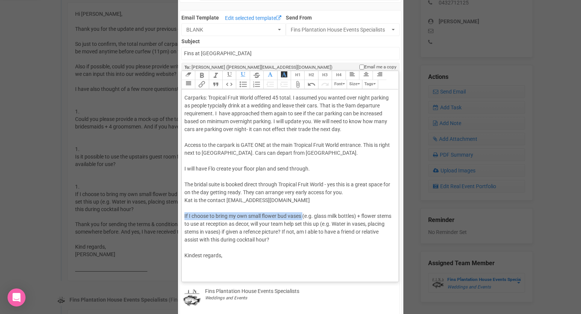
click at [183, 218] on trix-editor "Hi [PERSON_NAME] Thanks for your email. Carparks: Tropical Fruit World offered …" at bounding box center [290, 183] width 217 height 189
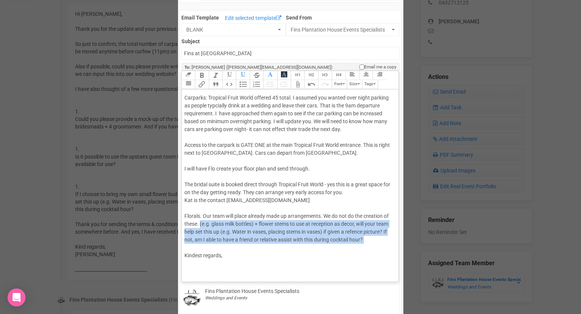
drag, startPoint x: 239, startPoint y: 251, endPoint x: 200, endPoint y: 224, distance: 47.5
click at [200, 224] on div "Hi [PERSON_NAME] Thanks for your email. Carparks: Tropical Fruit World offered …" at bounding box center [289, 168] width 209 height 213
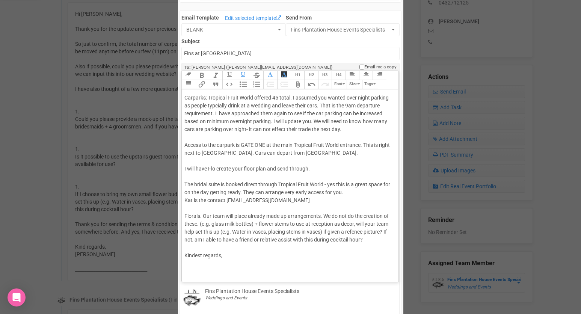
scroll to position [6, 0]
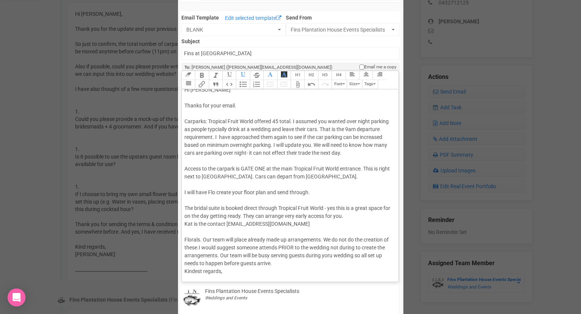
click at [217, 255] on div "Hi [PERSON_NAME] Thanks for your email. Carparks: Tropical Fruit World offered …" at bounding box center [289, 188] width 209 height 205
click at [304, 263] on div "Hi [PERSON_NAME] Thanks for your email. Carparks: Tropical Fruit World offered …" at bounding box center [289, 188] width 209 height 205
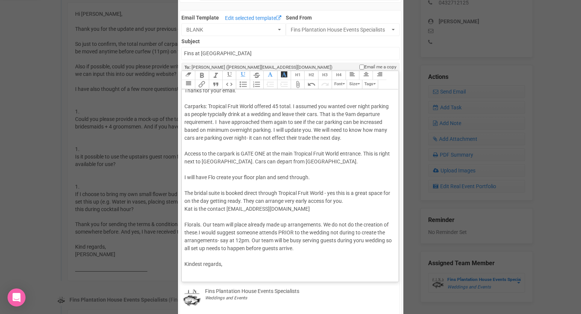
scroll to position [30, 0]
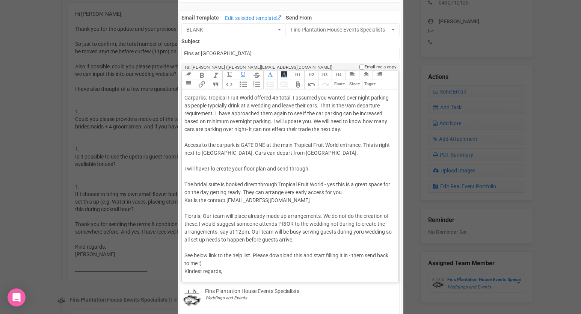
click at [366, 255] on div "Hi [PERSON_NAME] Thanks for your email. Carparks: Tropical Fruit World offered …" at bounding box center [289, 176] width 209 height 229
click at [230, 265] on div "Hi [PERSON_NAME] Thanks for your email. Carparks: Tropical Fruit World offered …" at bounding box center [289, 176] width 209 height 229
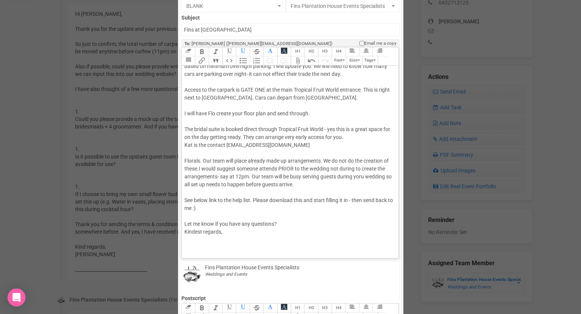
scroll to position [77, 0]
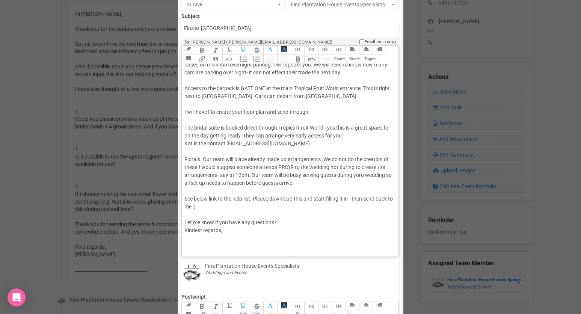
click at [234, 231] on div "Hi [PERSON_NAME] Thanks for your email. Carparks: Tropical Fruit World offered …" at bounding box center [289, 128] width 209 height 245
click at [282, 223] on div "Hi [PERSON_NAME] Thanks for your email. Carparks: Tropical Fruit World offered …" at bounding box center [289, 128] width 209 height 245
click at [265, 246] on div "Hi [PERSON_NAME] Thanks for your email. Carparks: Tropical Fruit World offered …" at bounding box center [289, 132] width 209 height 253
type trix-editor "<div>Hi [PERSON_NAME] <br><br>Thanks for your email.<br><br>Carparks: Tropical …"
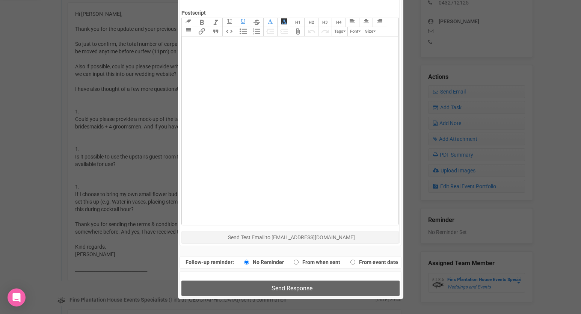
scroll to position [367, 0]
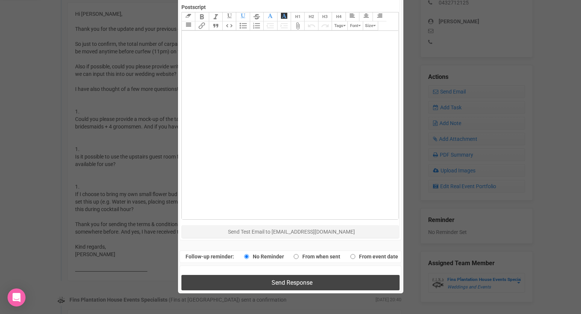
click at [266, 285] on button "Send Response" at bounding box center [291, 282] width 218 height 15
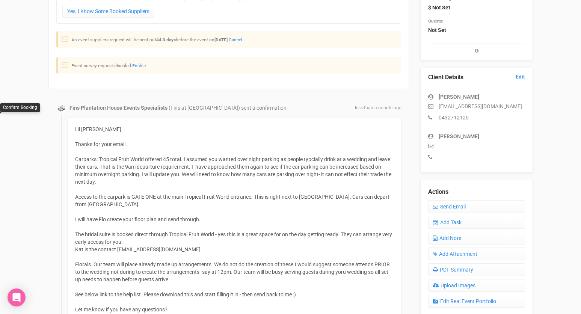
scroll to position [0, 0]
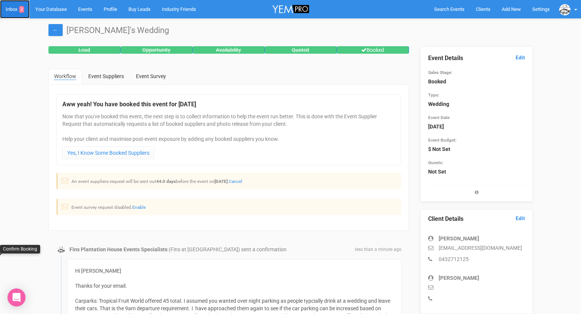
click at [13, 8] on link "Inbox 3" at bounding box center [15, 9] width 30 height 18
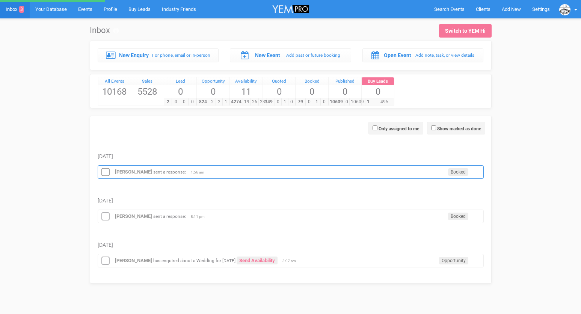
click at [106, 172] on icon at bounding box center [105, 173] width 11 height 10
click at [106, 173] on icon at bounding box center [105, 173] width 11 height 10
